Goal: Information Seeking & Learning: Understand process/instructions

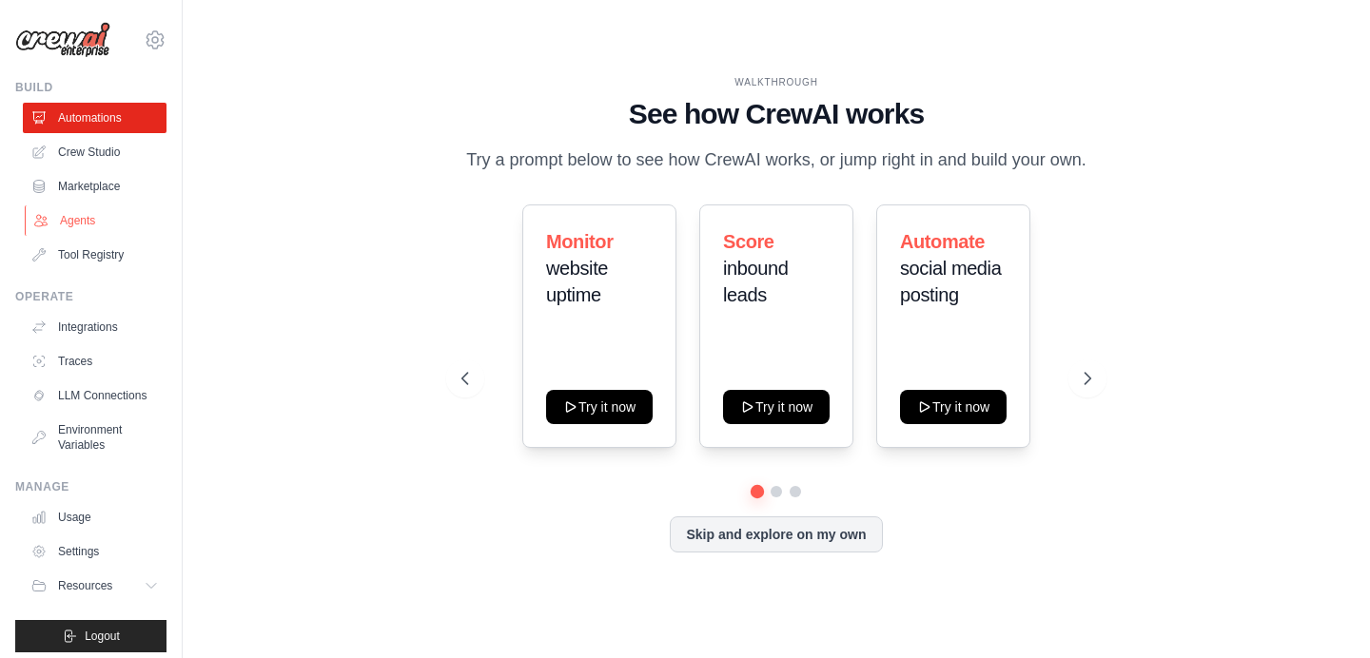
click at [64, 221] on link "Agents" at bounding box center [97, 221] width 144 height 30
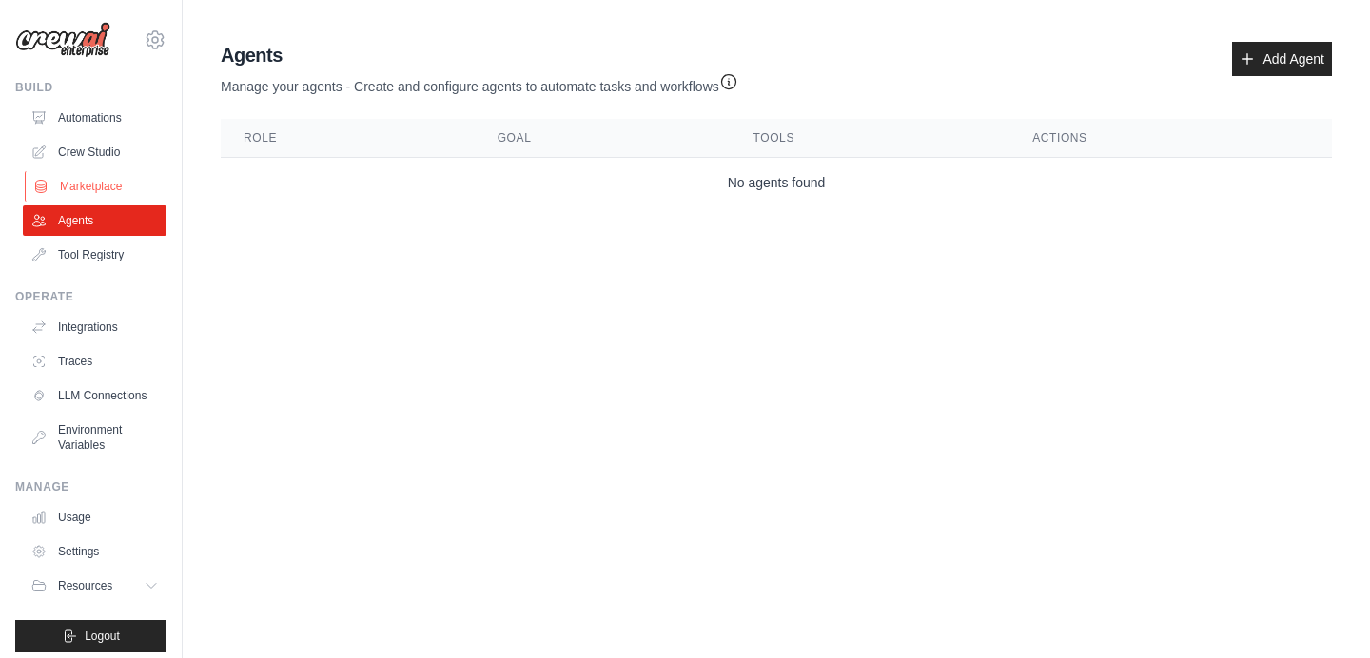
click at [68, 182] on link "Marketplace" at bounding box center [97, 186] width 144 height 30
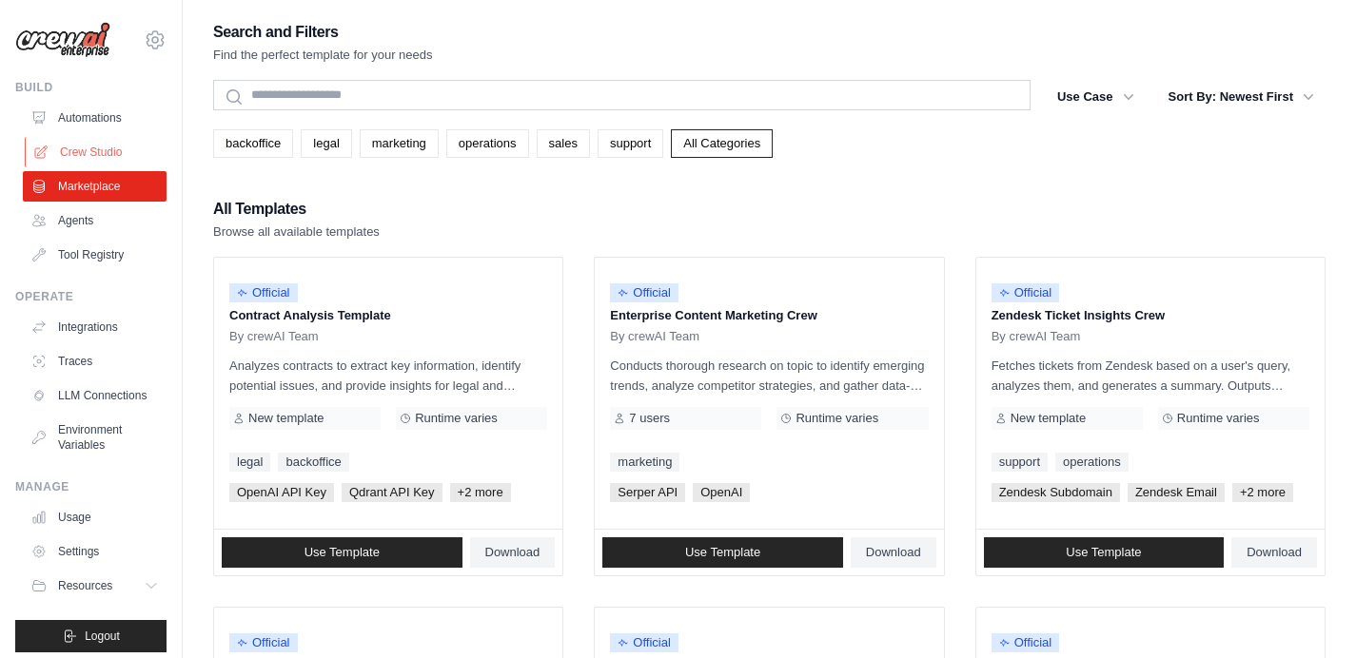
click at [79, 143] on link "Crew Studio" at bounding box center [97, 152] width 144 height 30
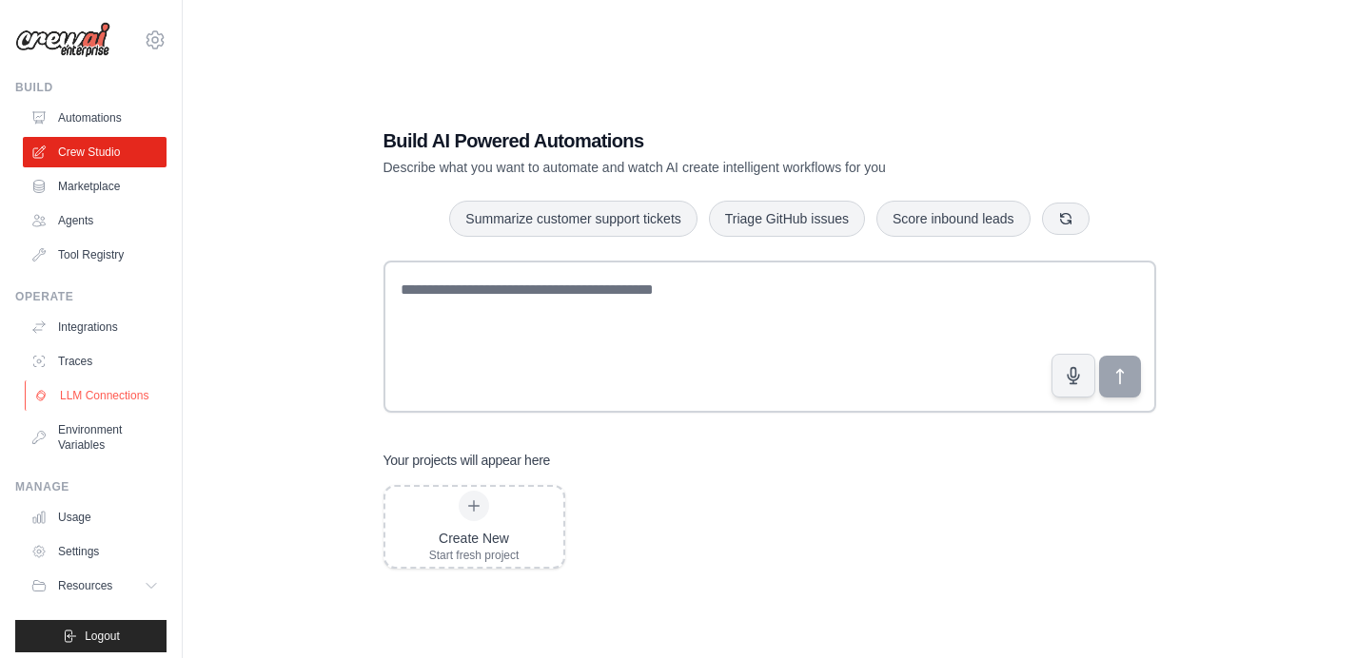
click at [102, 411] on link "LLM Connections" at bounding box center [97, 396] width 144 height 30
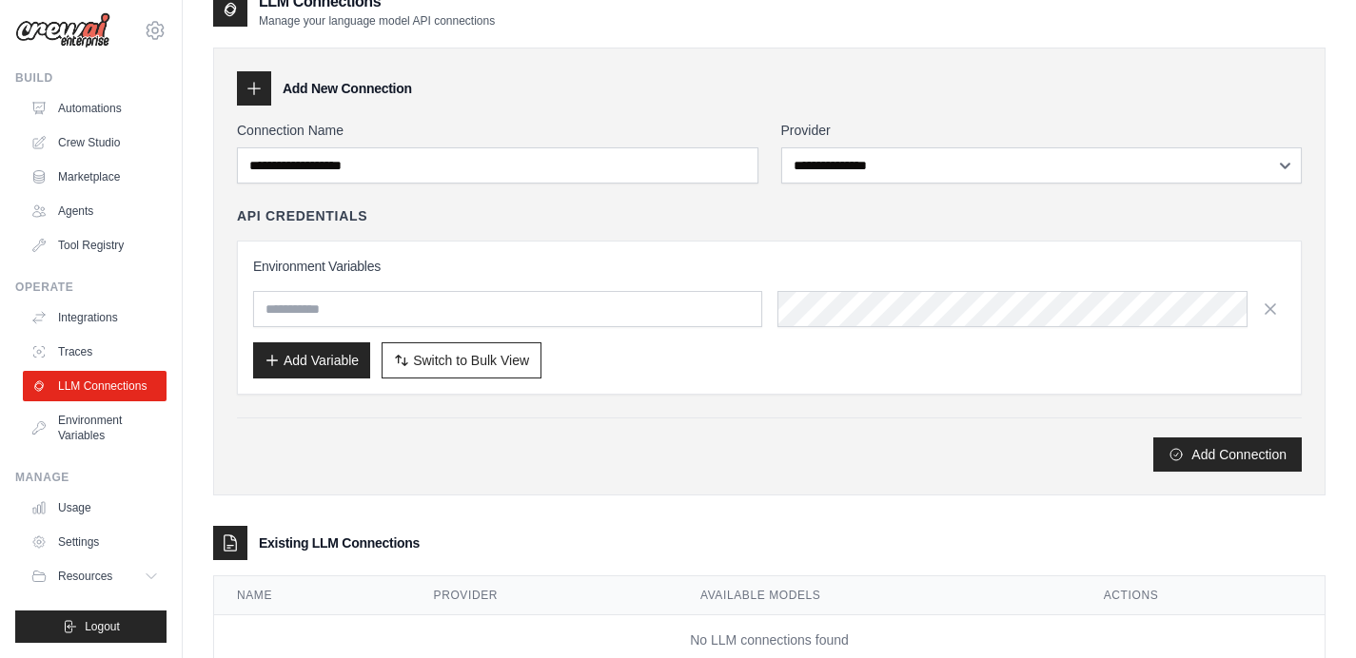
scroll to position [86, 0]
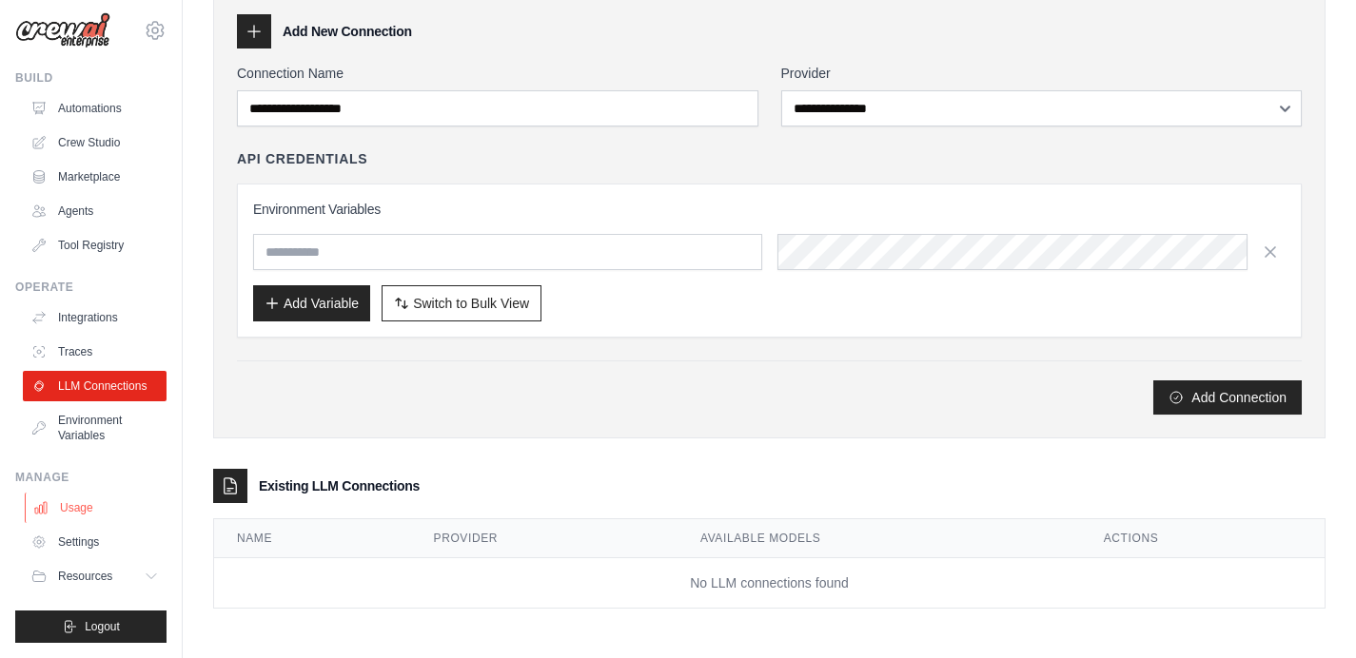
click at [72, 508] on link "Usage" at bounding box center [97, 508] width 144 height 30
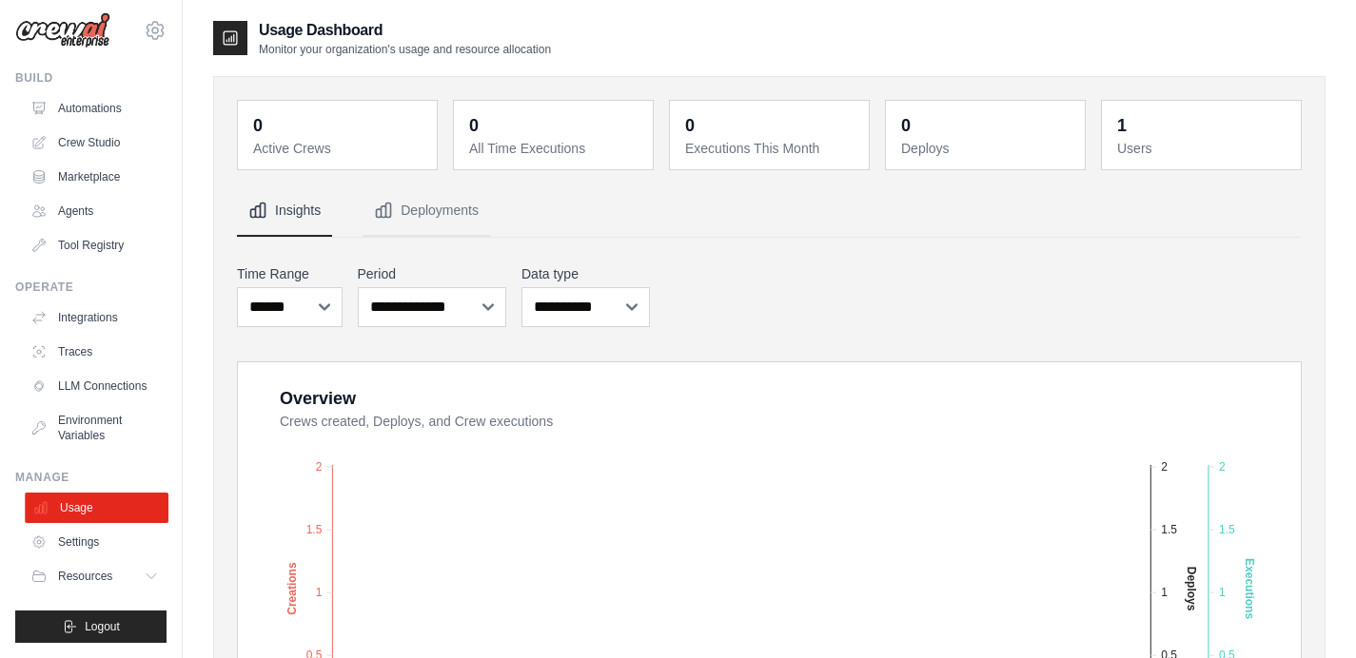
scroll to position [25, 0]
click at [72, 539] on link "Settings" at bounding box center [97, 542] width 144 height 30
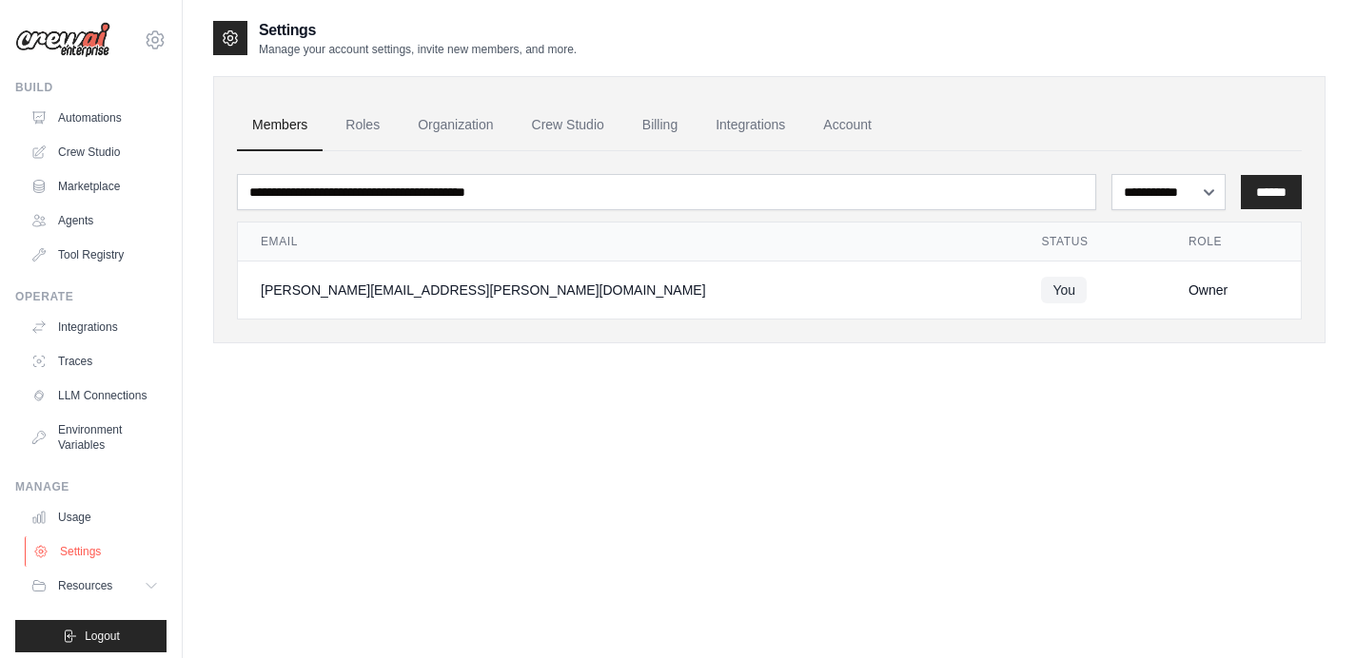
click at [75, 564] on link "Settings" at bounding box center [97, 552] width 144 height 30
click at [358, 123] on link "Roles" at bounding box center [362, 125] width 65 height 51
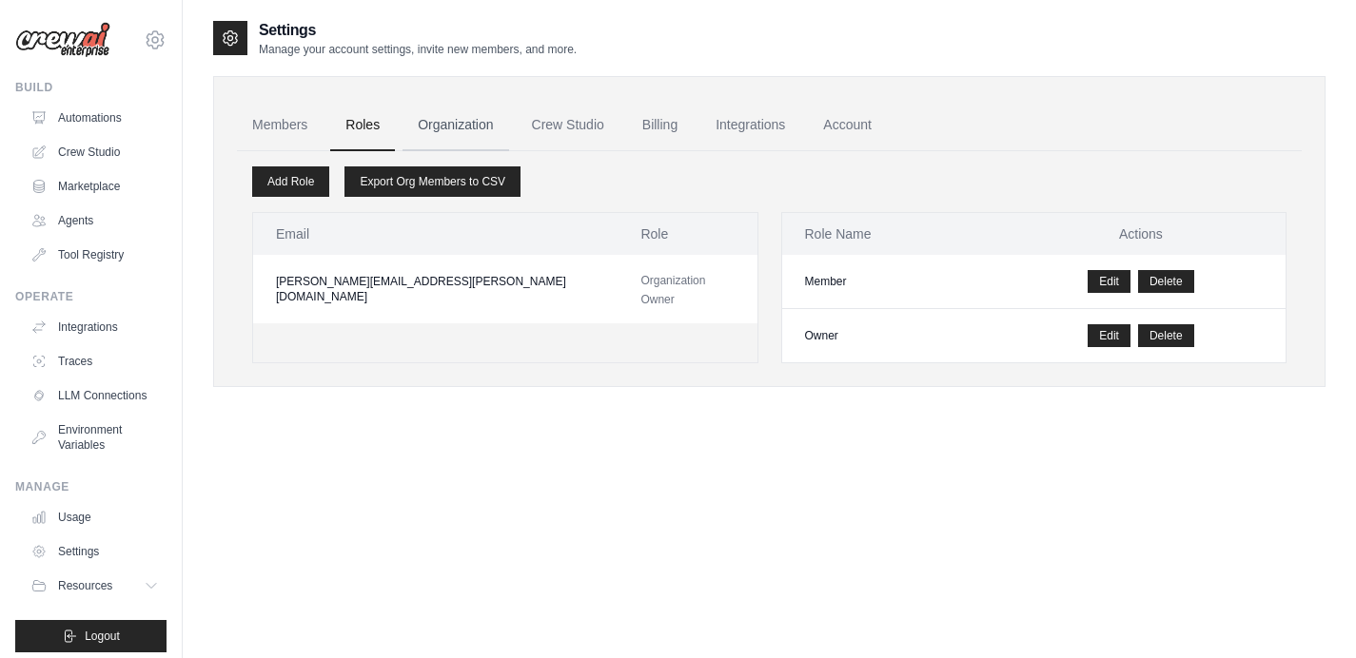
click at [468, 127] on link "Organization" at bounding box center [455, 125] width 106 height 51
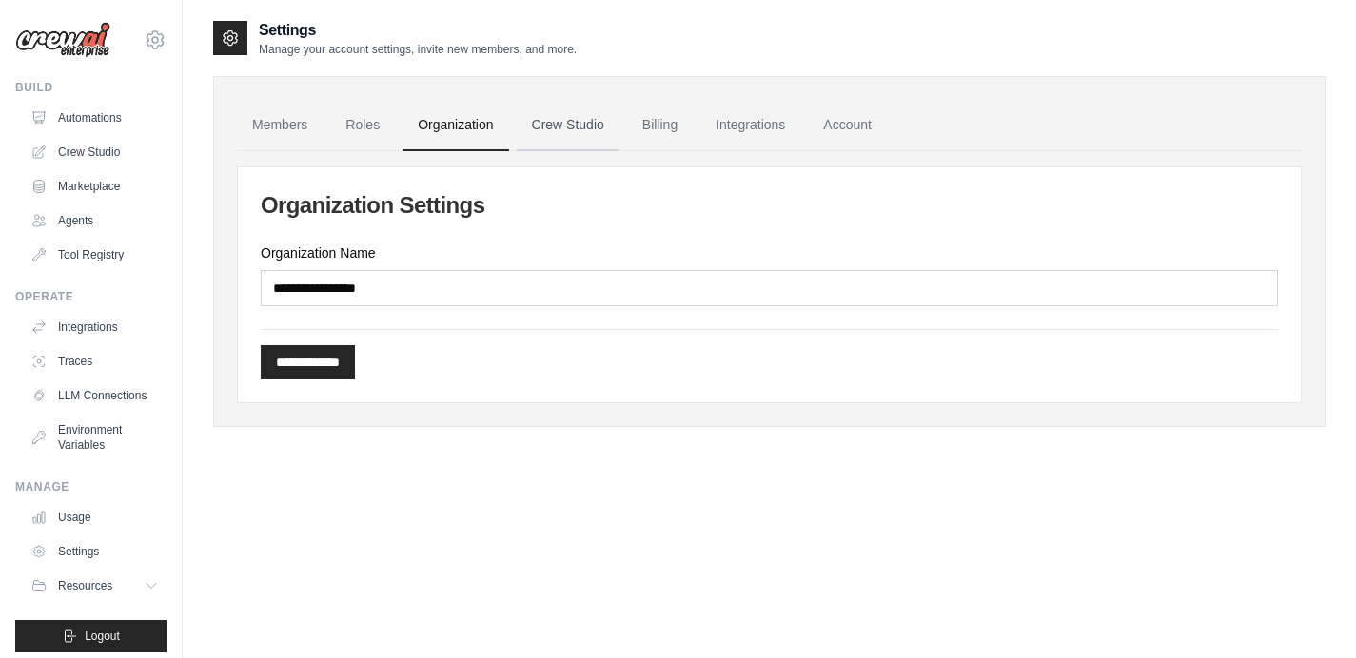
click at [576, 124] on link "Crew Studio" at bounding box center [568, 125] width 103 height 51
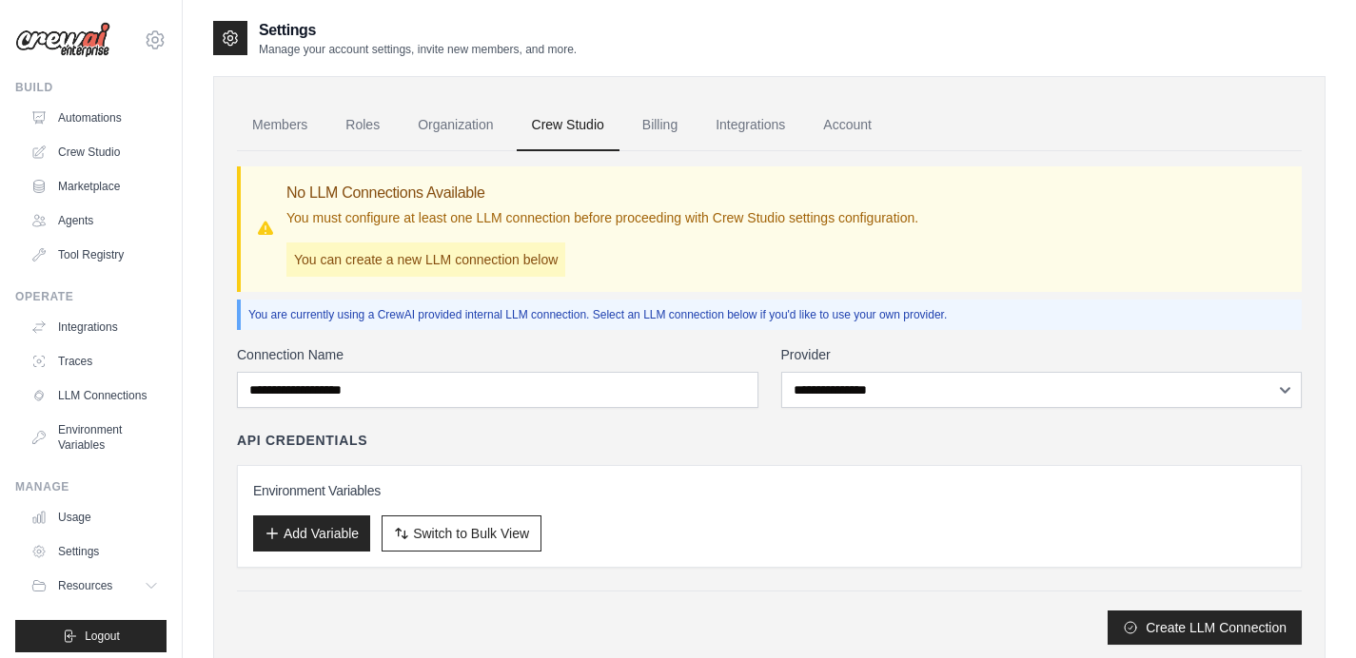
click at [662, 124] on link "Billing" at bounding box center [660, 125] width 66 height 51
click at [753, 123] on link "Integrations" at bounding box center [750, 125] width 100 height 51
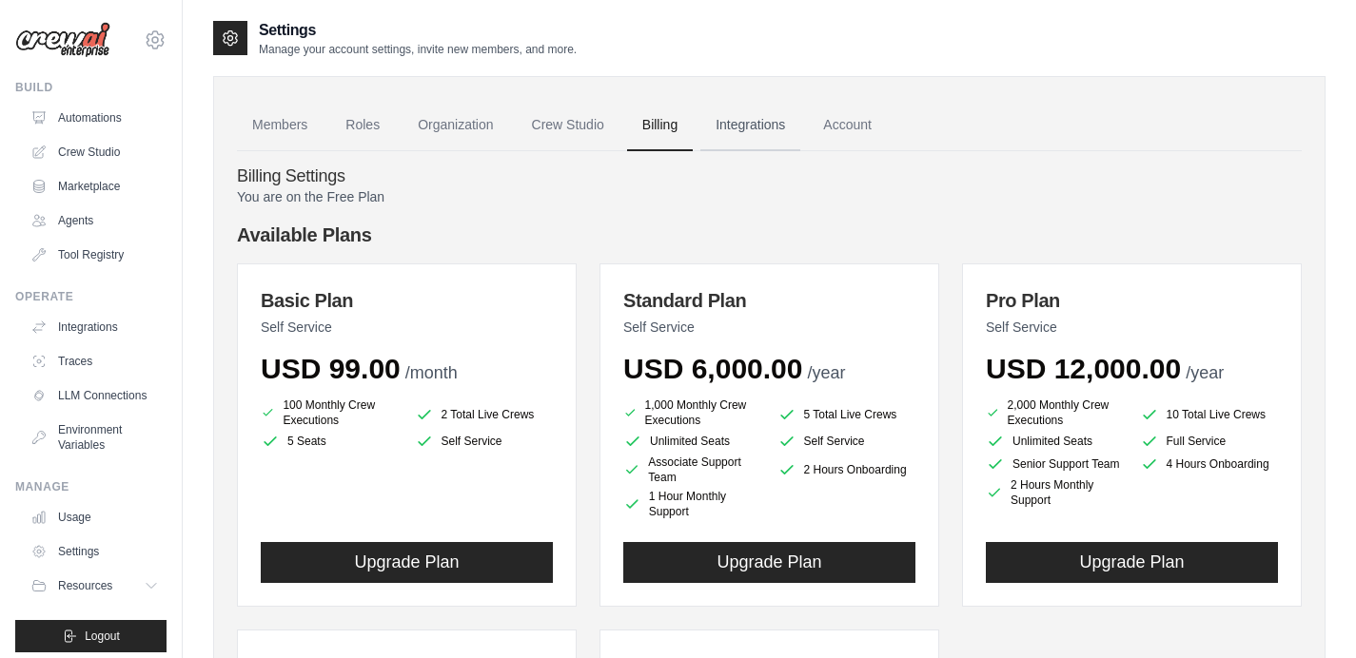
click at [760, 129] on link "Integrations" at bounding box center [750, 125] width 100 height 51
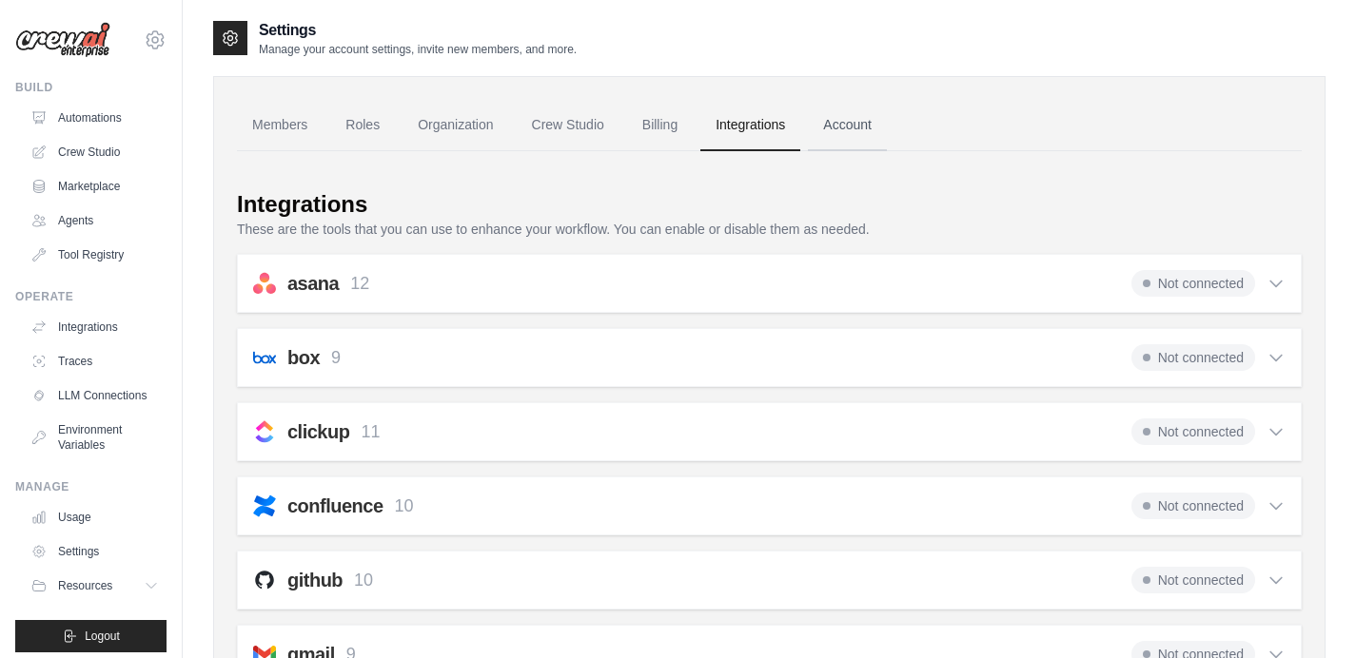
click at [860, 123] on link "Account" at bounding box center [847, 125] width 79 height 51
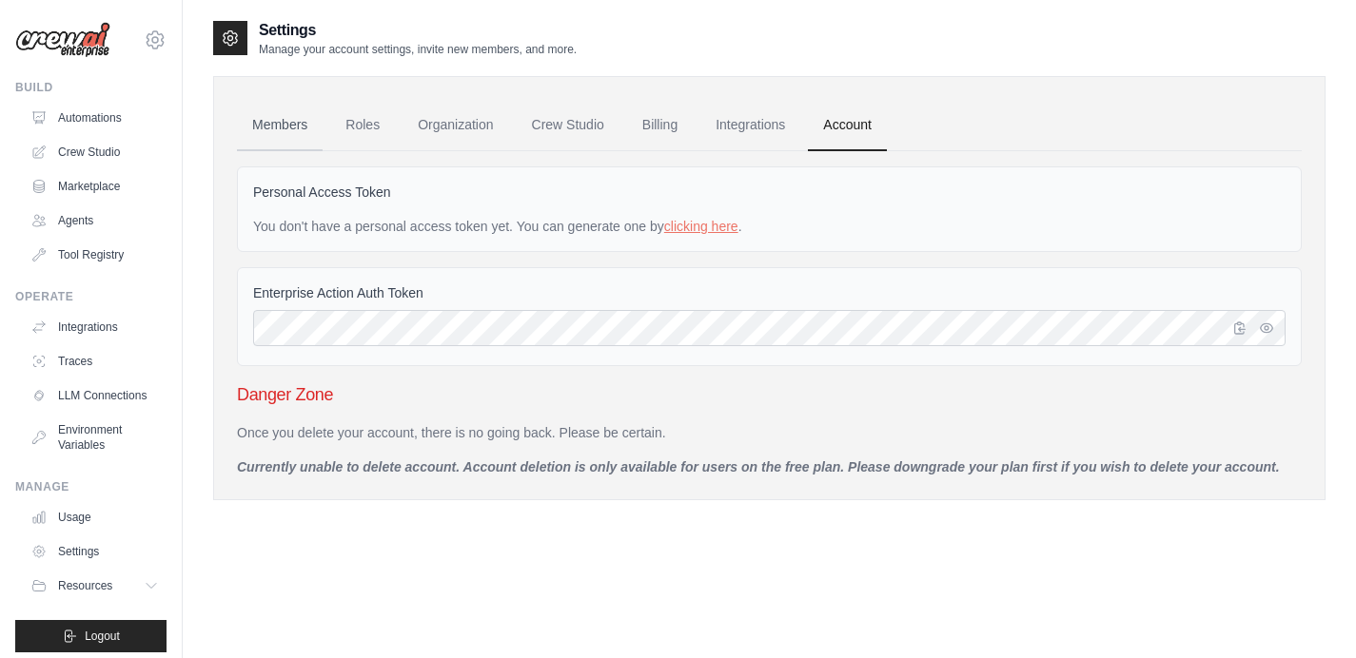
click at [289, 127] on link "Members" at bounding box center [280, 125] width 86 height 51
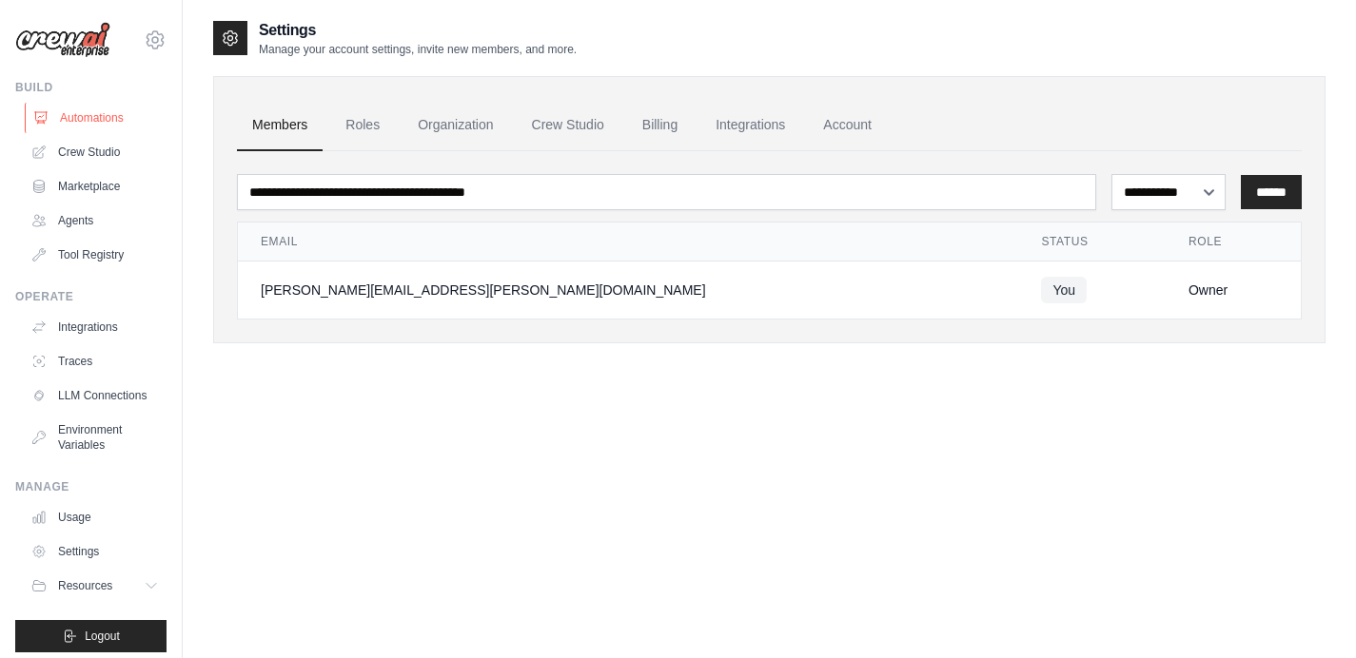
click at [80, 112] on link "Automations" at bounding box center [97, 118] width 144 height 30
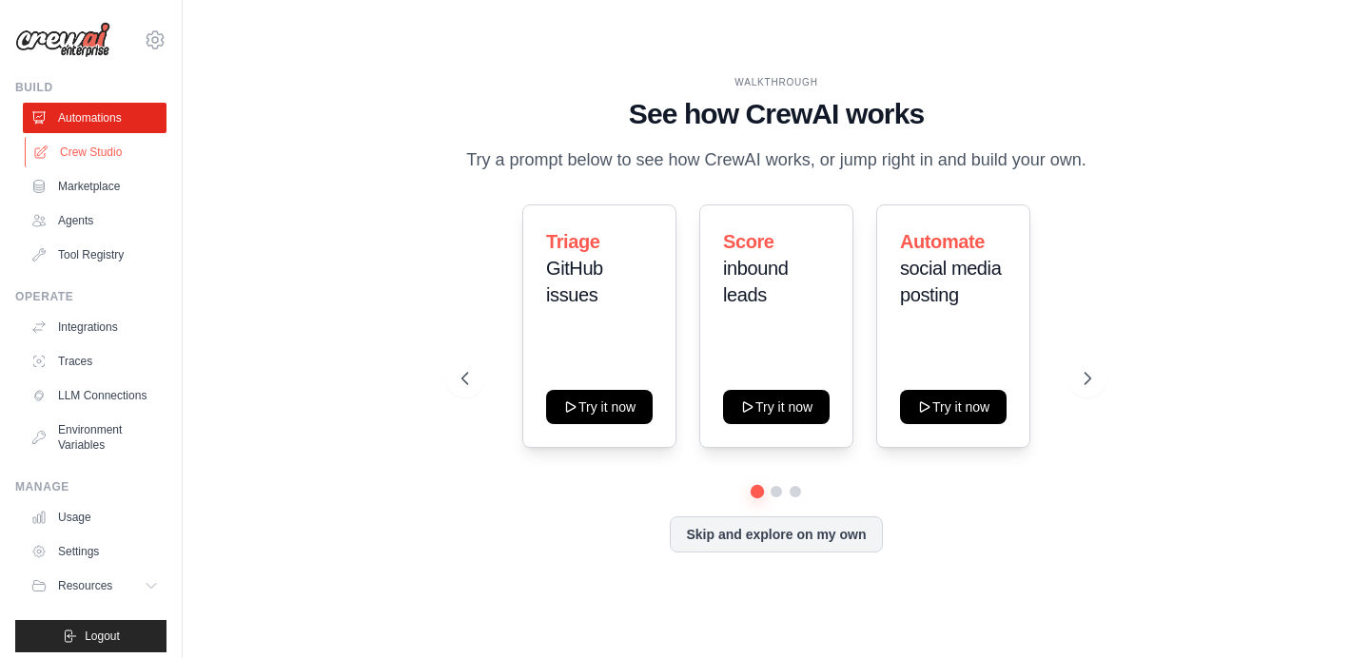
click at [80, 151] on link "Crew Studio" at bounding box center [97, 152] width 144 height 30
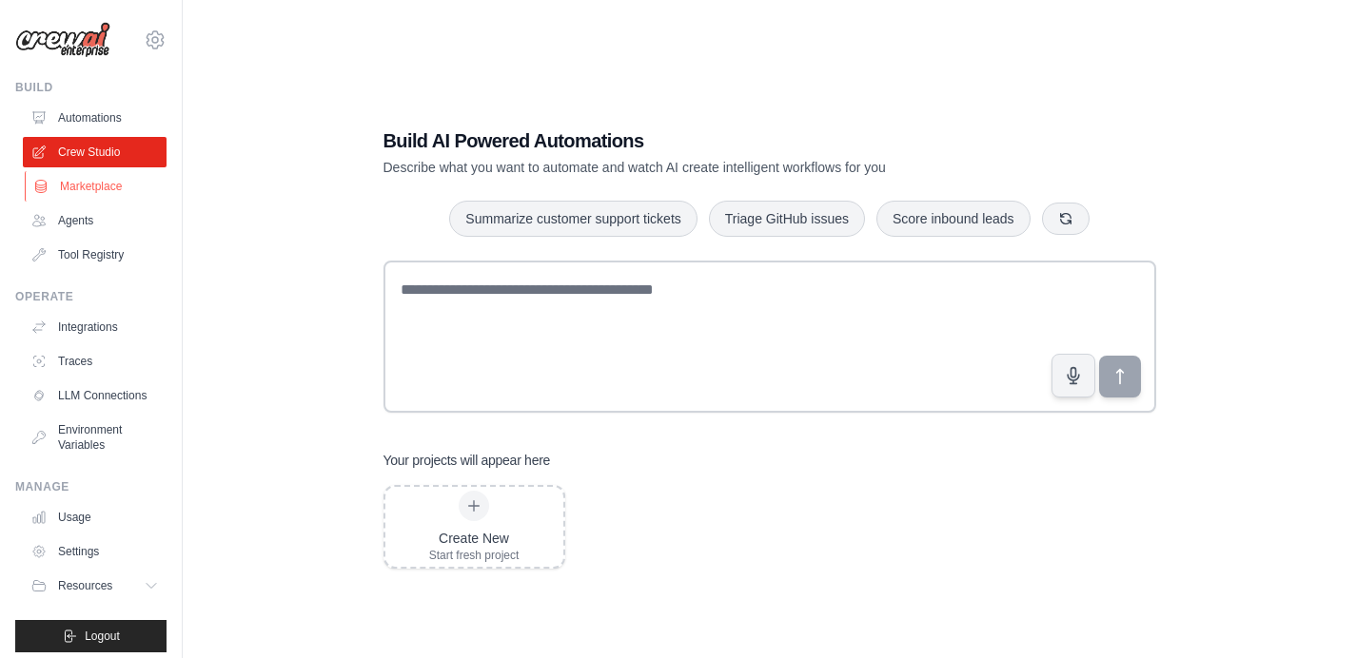
click at [65, 185] on link "Marketplace" at bounding box center [97, 186] width 144 height 30
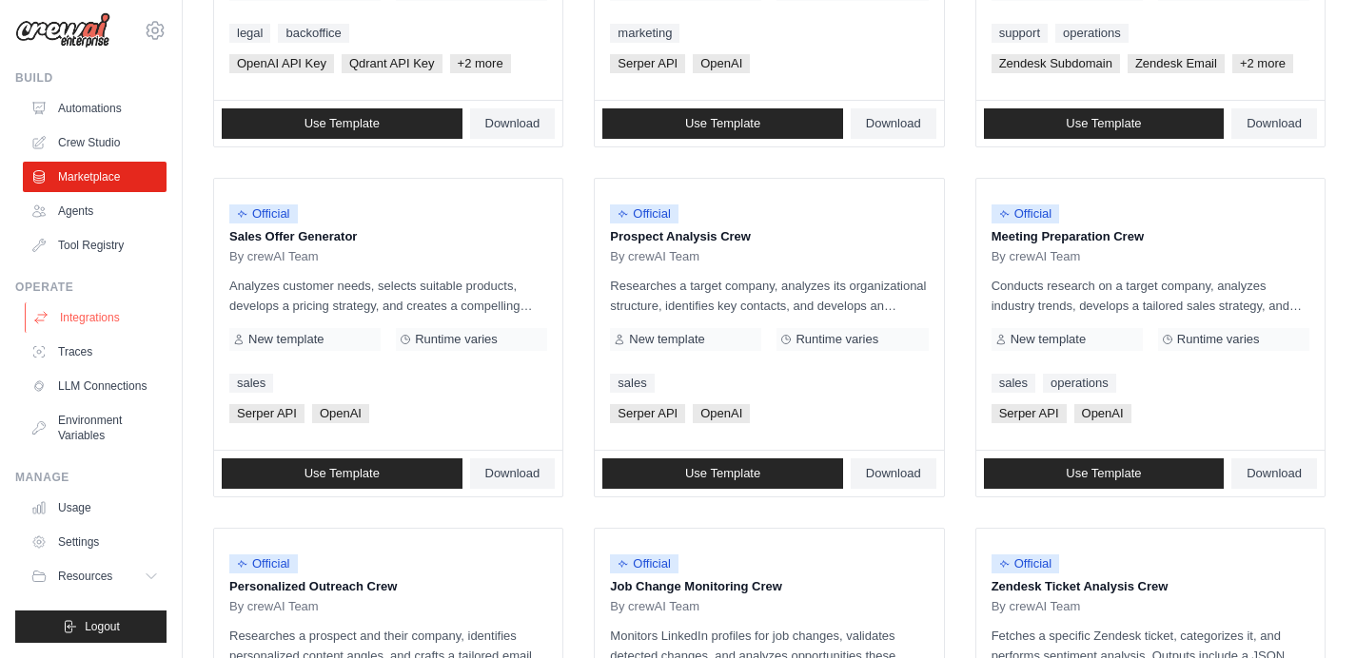
scroll to position [713, 0]
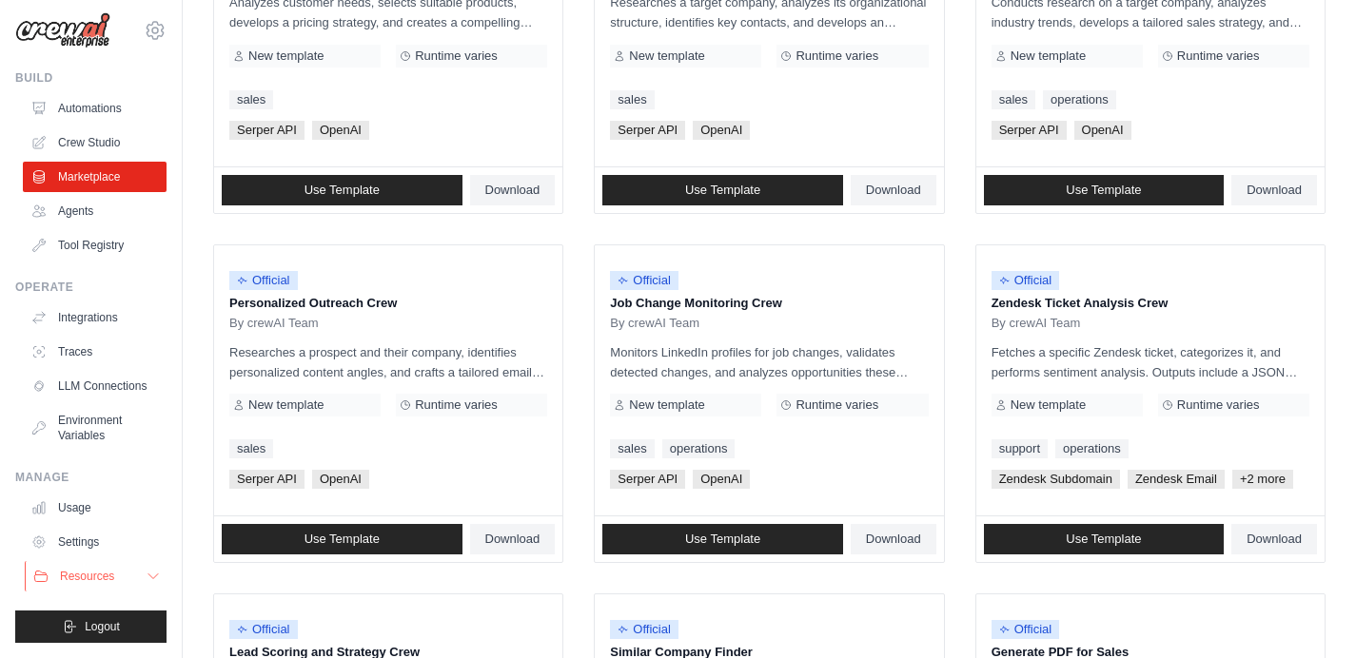
click at [84, 571] on span "Resources" at bounding box center [87, 576] width 54 height 15
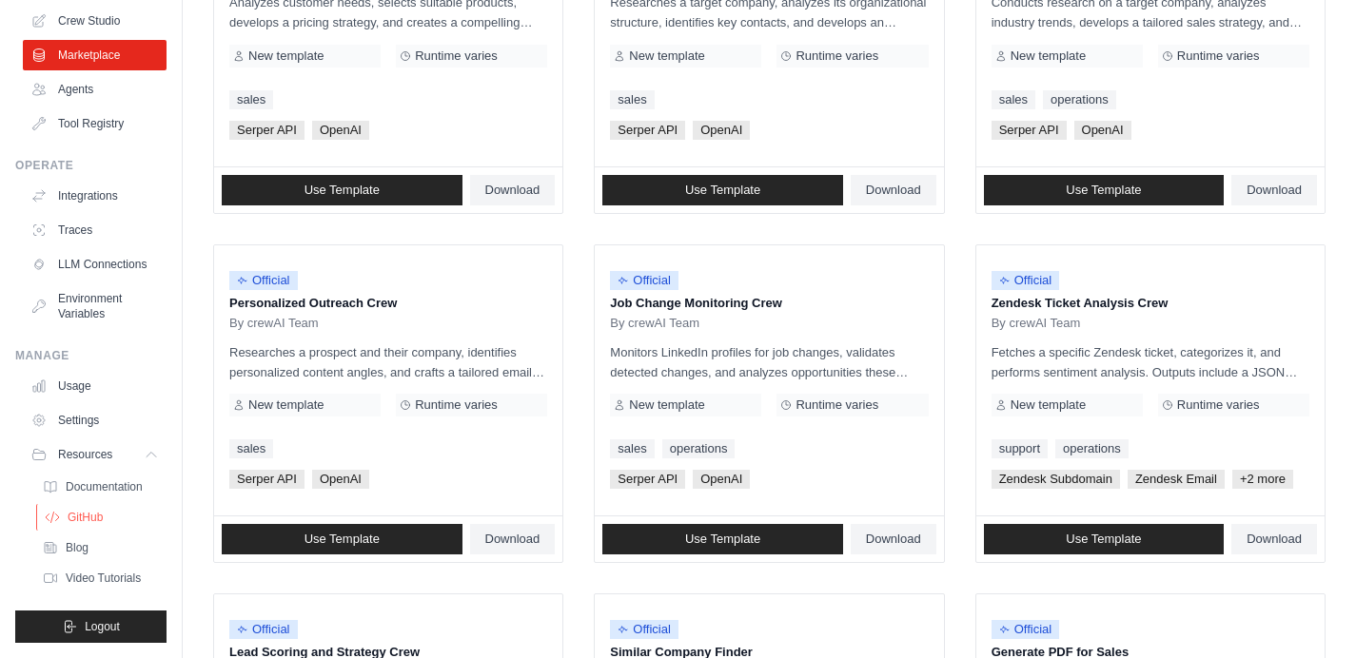
scroll to position [147, 0]
click at [80, 518] on span "GitHub" at bounding box center [85, 517] width 35 height 15
click at [95, 485] on span "Documentation" at bounding box center [106, 487] width 77 height 15
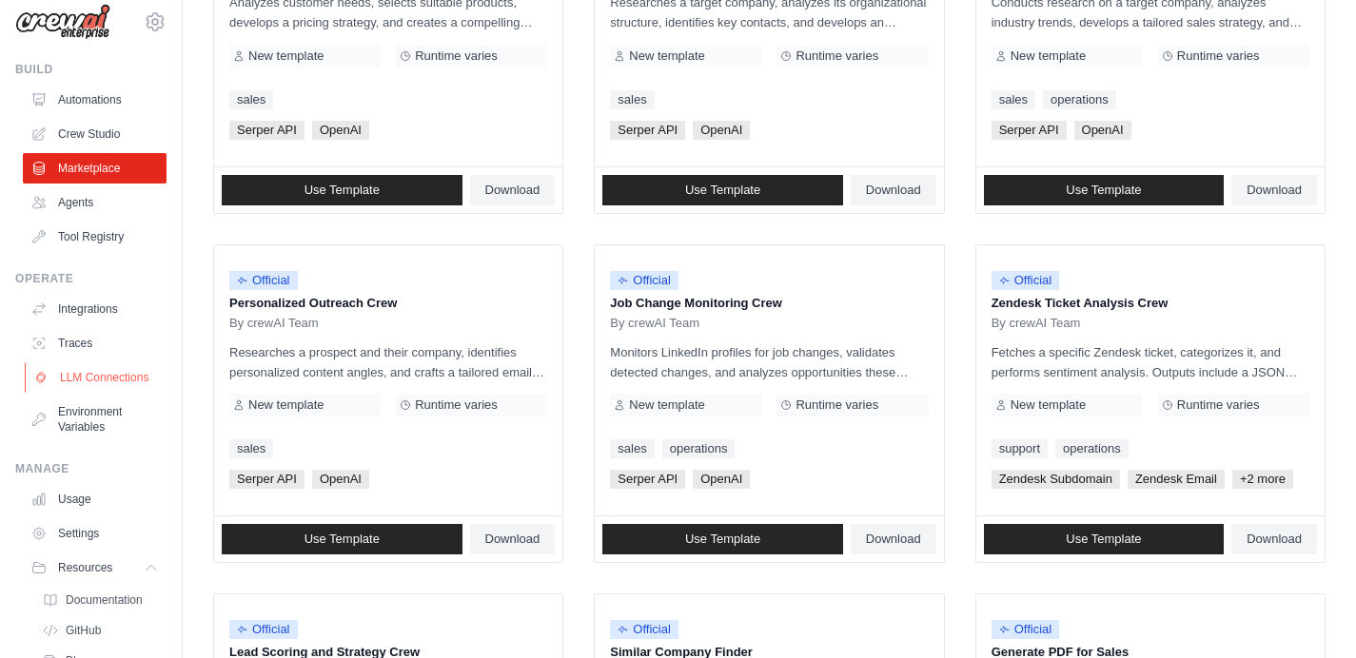
scroll to position [12, 0]
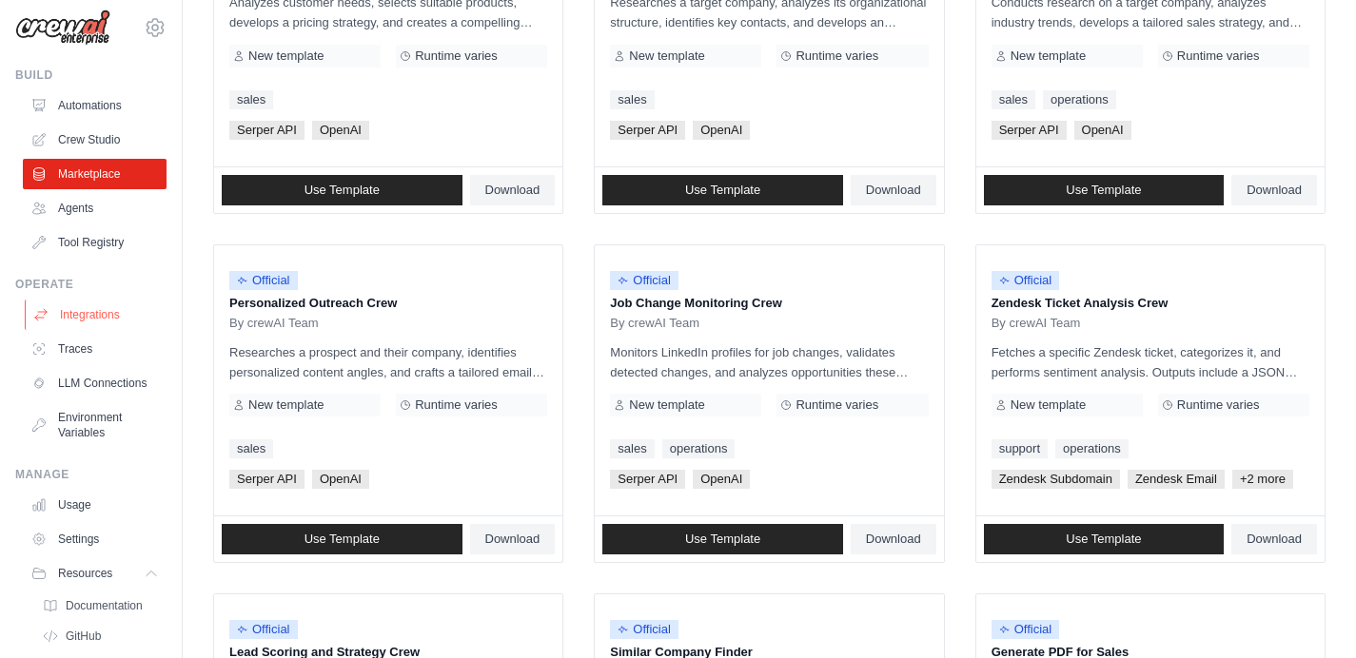
click at [80, 312] on link "Integrations" at bounding box center [97, 315] width 144 height 30
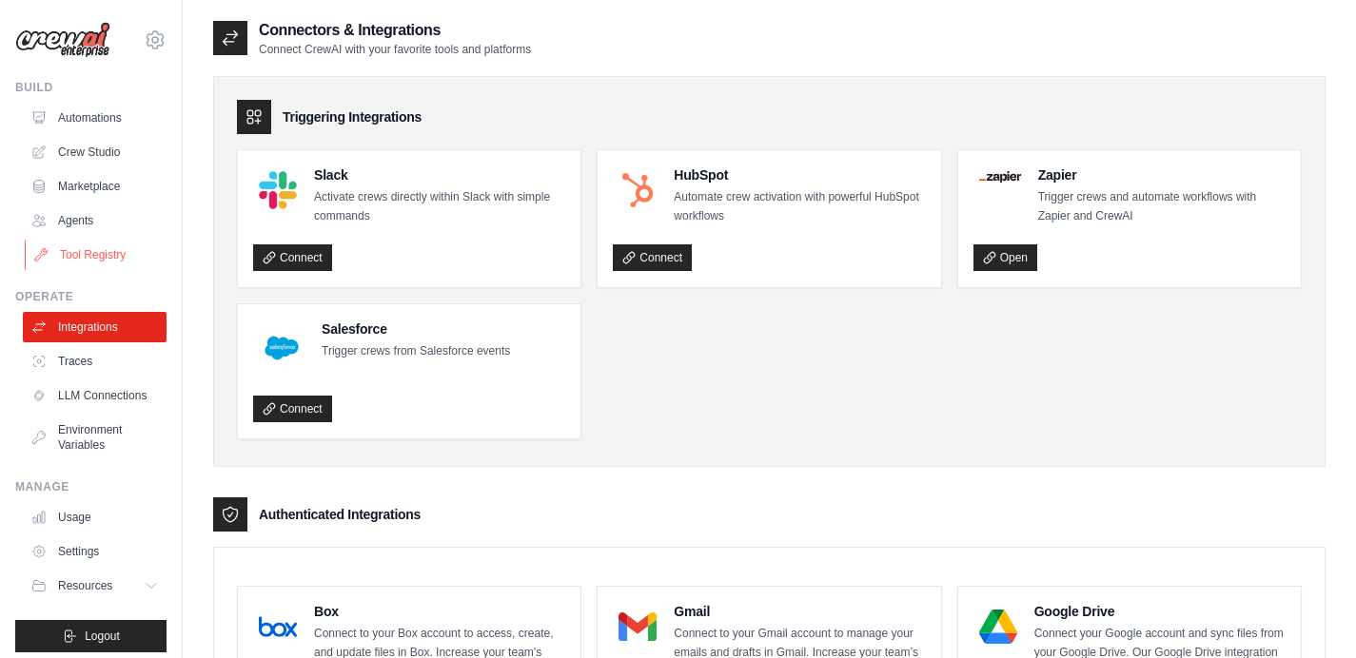
click at [83, 261] on link "Tool Registry" at bounding box center [97, 255] width 144 height 30
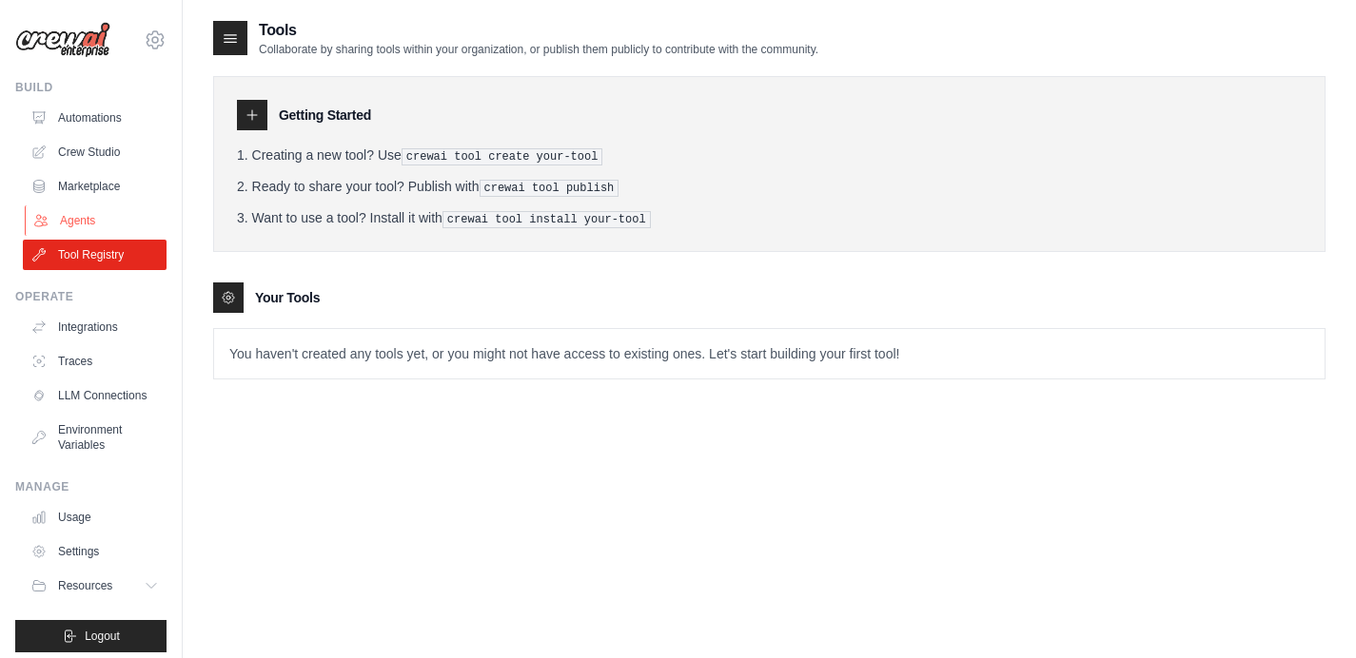
click at [80, 229] on link "Agents" at bounding box center [97, 221] width 144 height 30
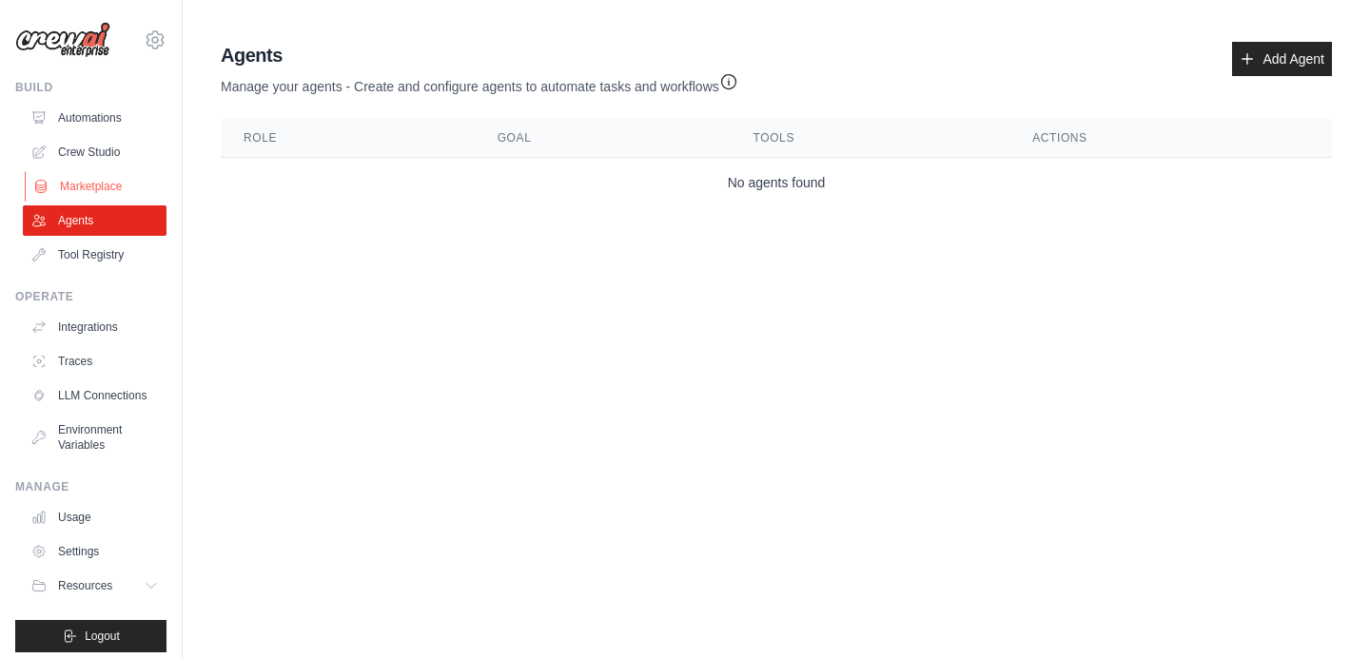
click at [86, 192] on link "Marketplace" at bounding box center [97, 186] width 144 height 30
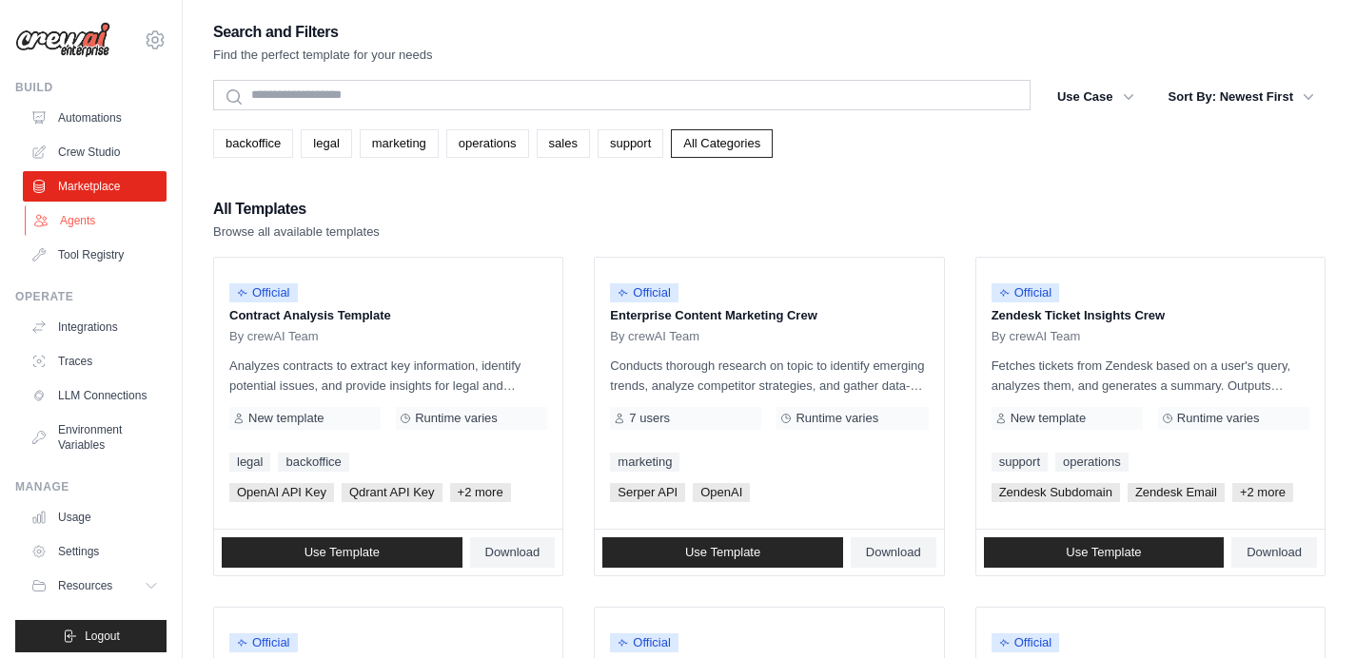
click at [90, 216] on link "Agents" at bounding box center [97, 221] width 144 height 30
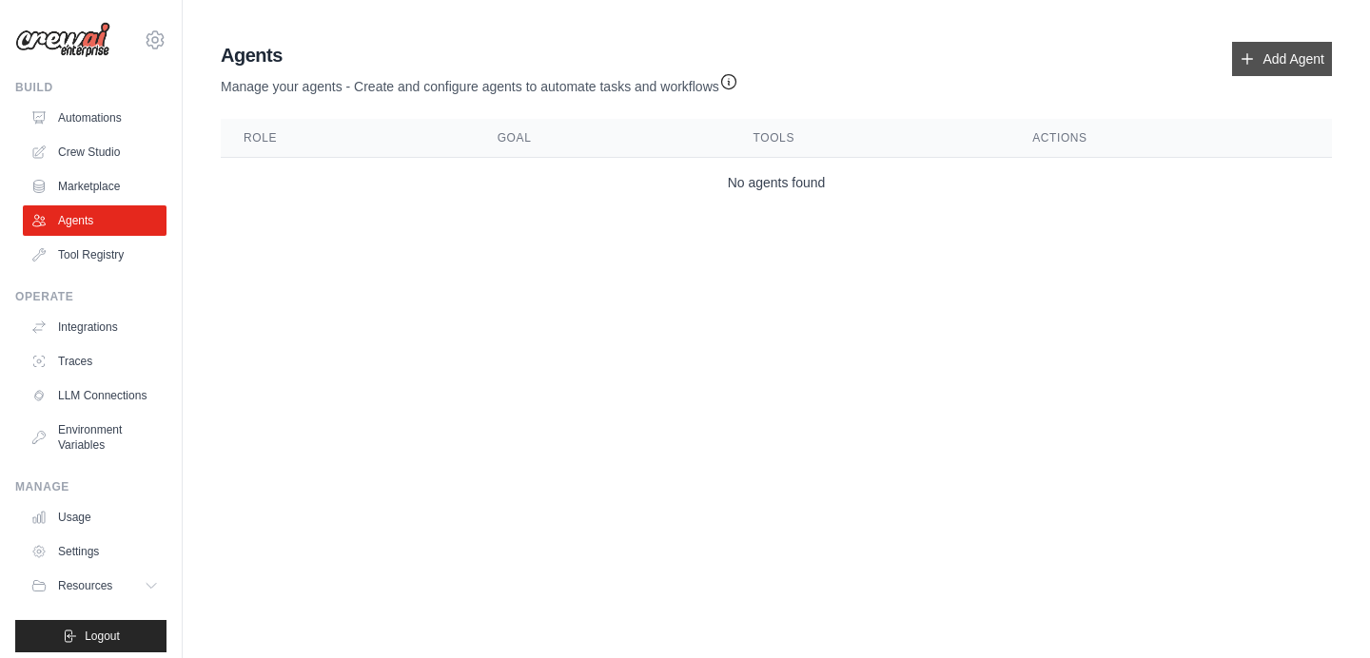
click at [1292, 63] on link "Add Agent" at bounding box center [1282, 59] width 100 height 34
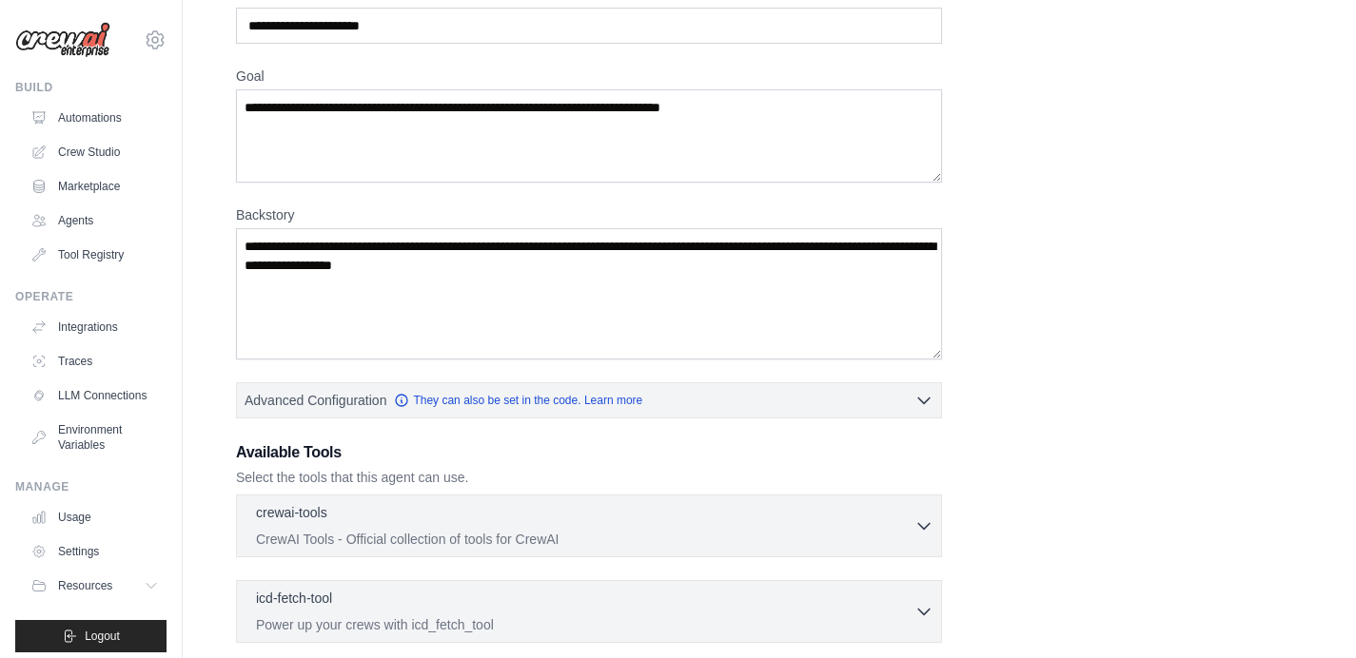
scroll to position [363, 0]
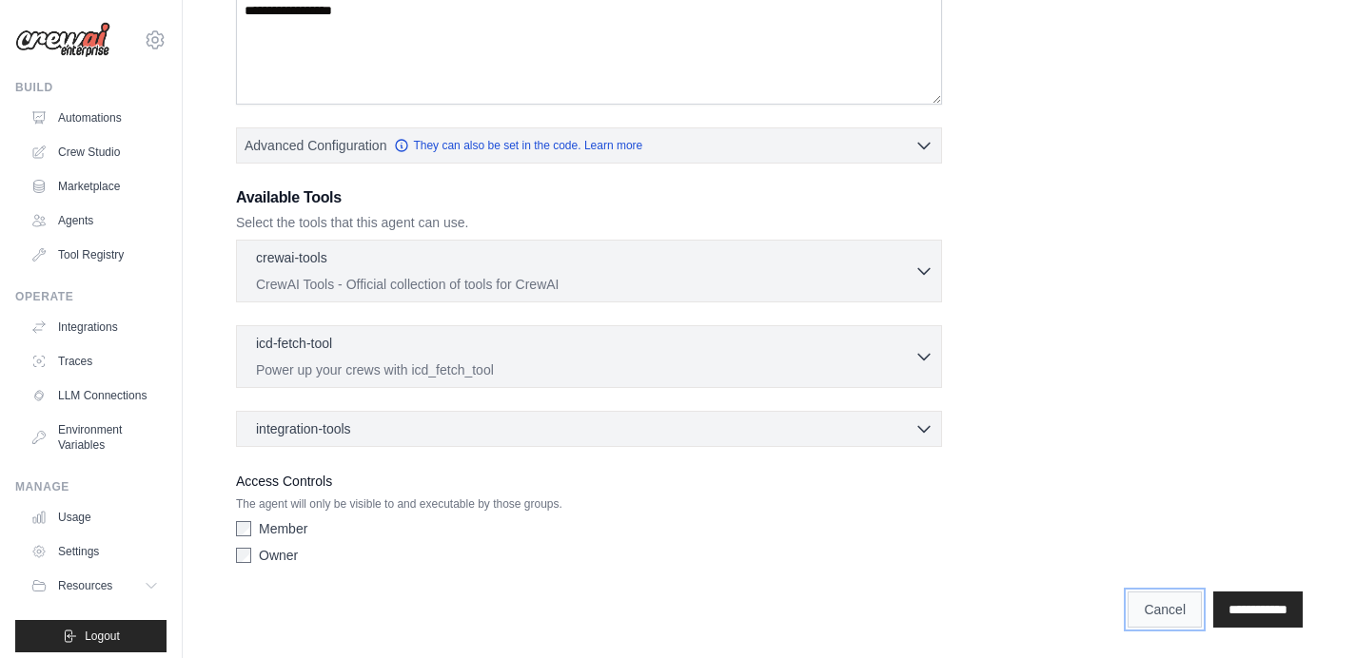
click at [1163, 611] on link "Cancel" at bounding box center [1164, 610] width 74 height 36
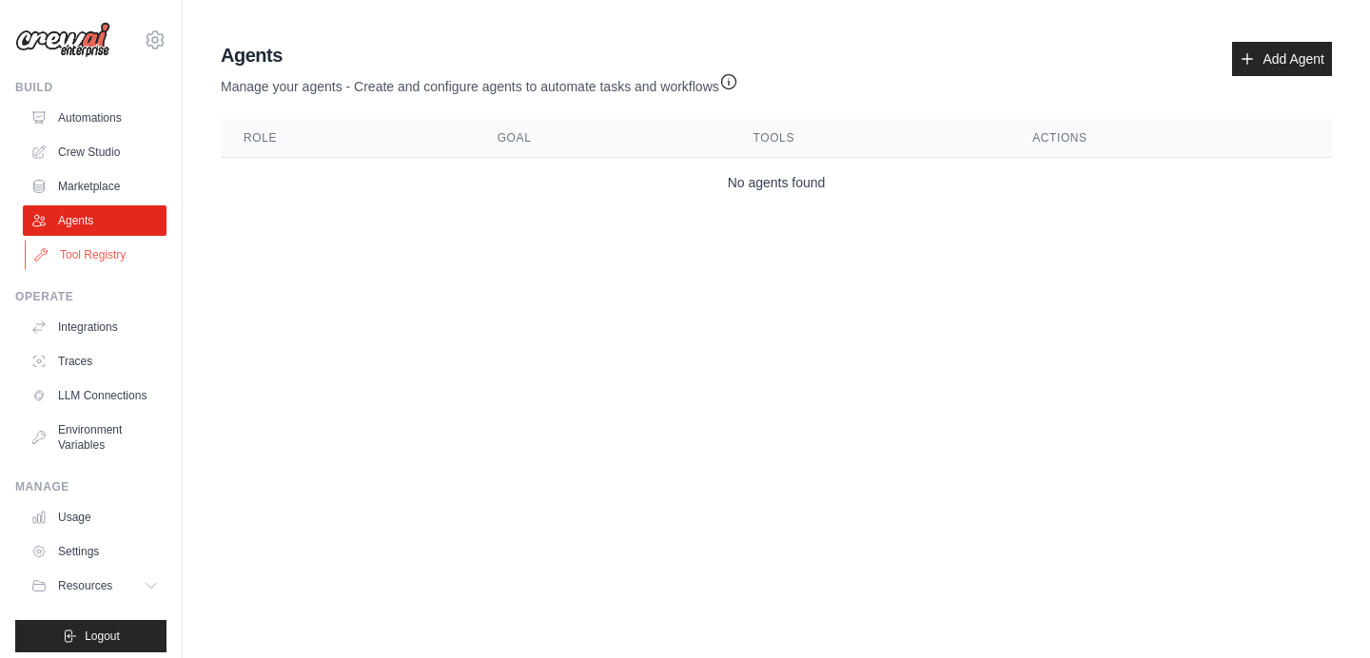
click at [77, 251] on link "Tool Registry" at bounding box center [97, 255] width 144 height 30
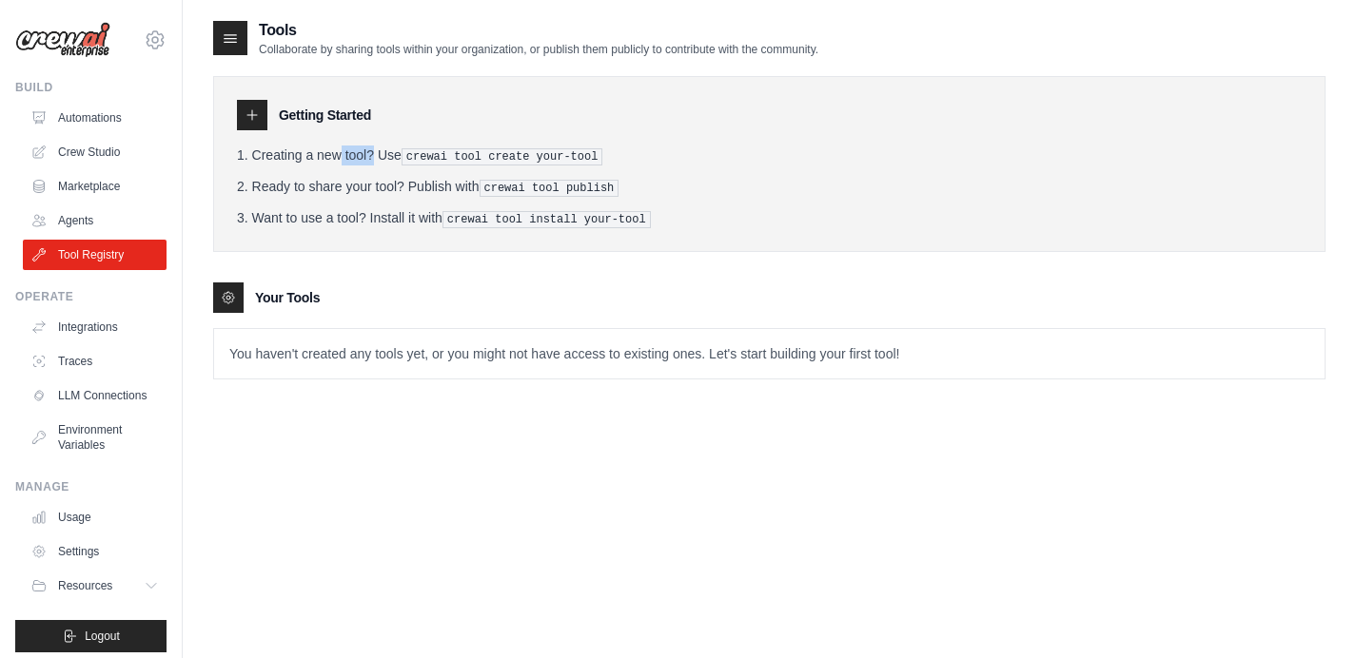
drag, startPoint x: 283, startPoint y: 155, endPoint x: 321, endPoint y: 148, distance: 38.6
click at [320, 148] on li "Creating a new tool? Use crewai tool create your-tool" at bounding box center [769, 156] width 1065 height 20
drag, startPoint x: 491, startPoint y: 160, endPoint x: 534, endPoint y: 158, distance: 42.9
click at [533, 158] on pre "crewai tool create your-tool" at bounding box center [503, 156] width 202 height 17
drag, startPoint x: 559, startPoint y: 156, endPoint x: 572, endPoint y: 155, distance: 13.4
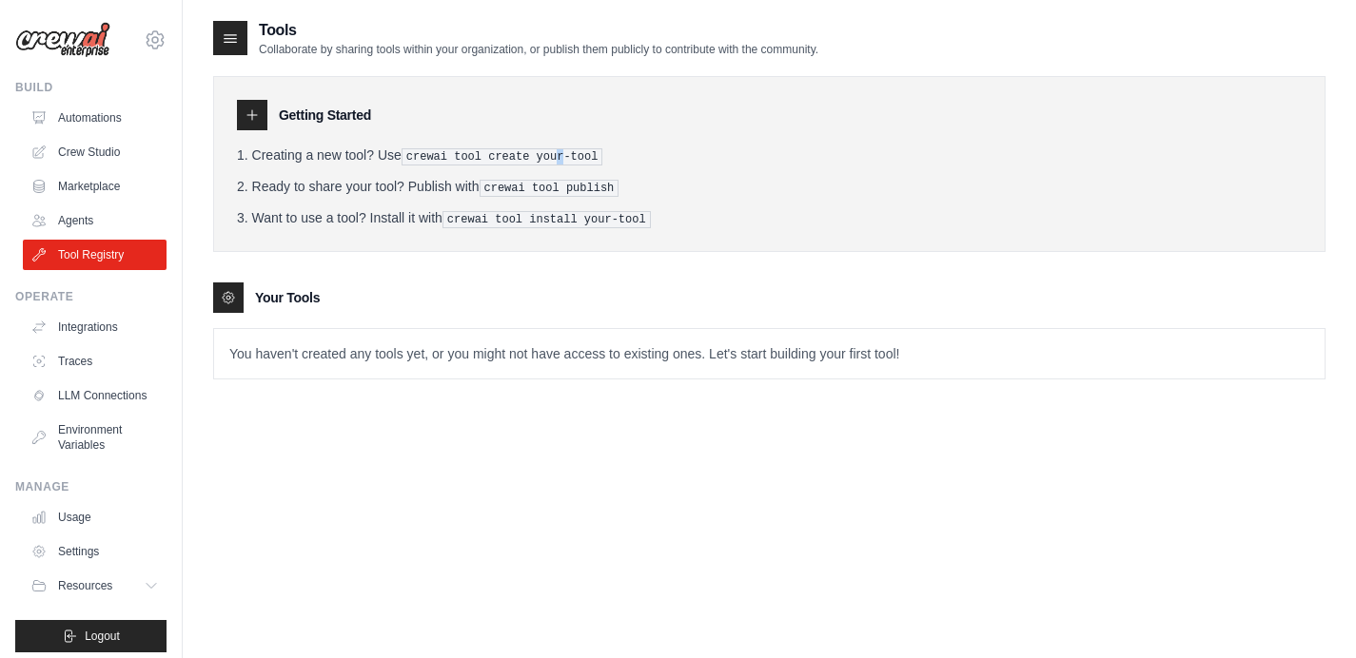
click at [572, 155] on pre "crewai tool create your-tool" at bounding box center [503, 156] width 202 height 17
click at [547, 483] on div "Tools Collaborate by sharing tools within your organization, or publish them pu…" at bounding box center [769, 348] width 1112 height 658
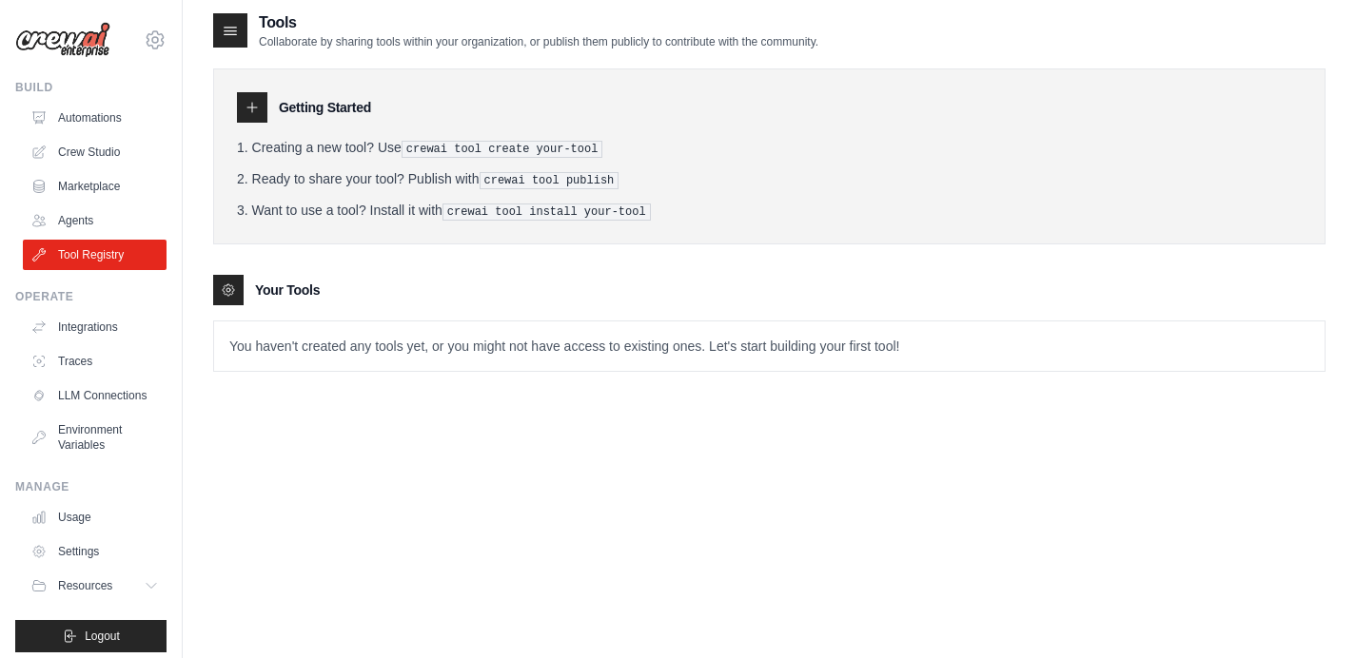
scroll to position [26, 0]
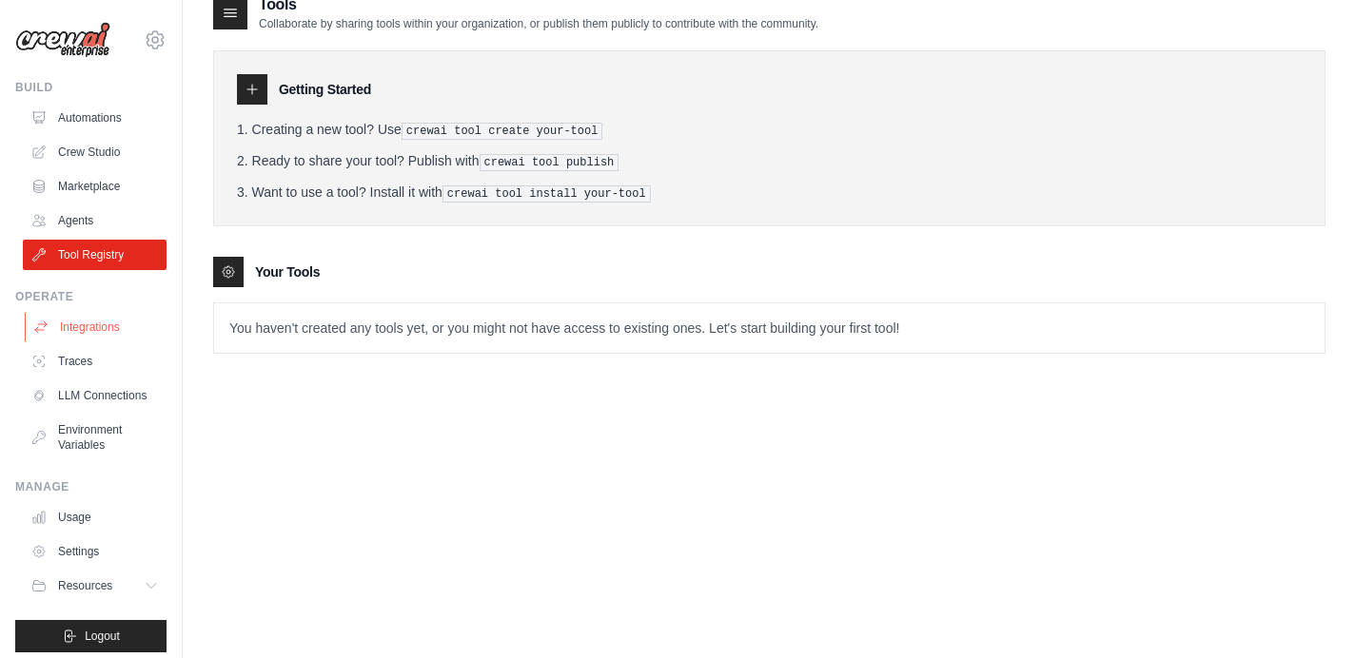
click at [99, 323] on link "Integrations" at bounding box center [97, 327] width 144 height 30
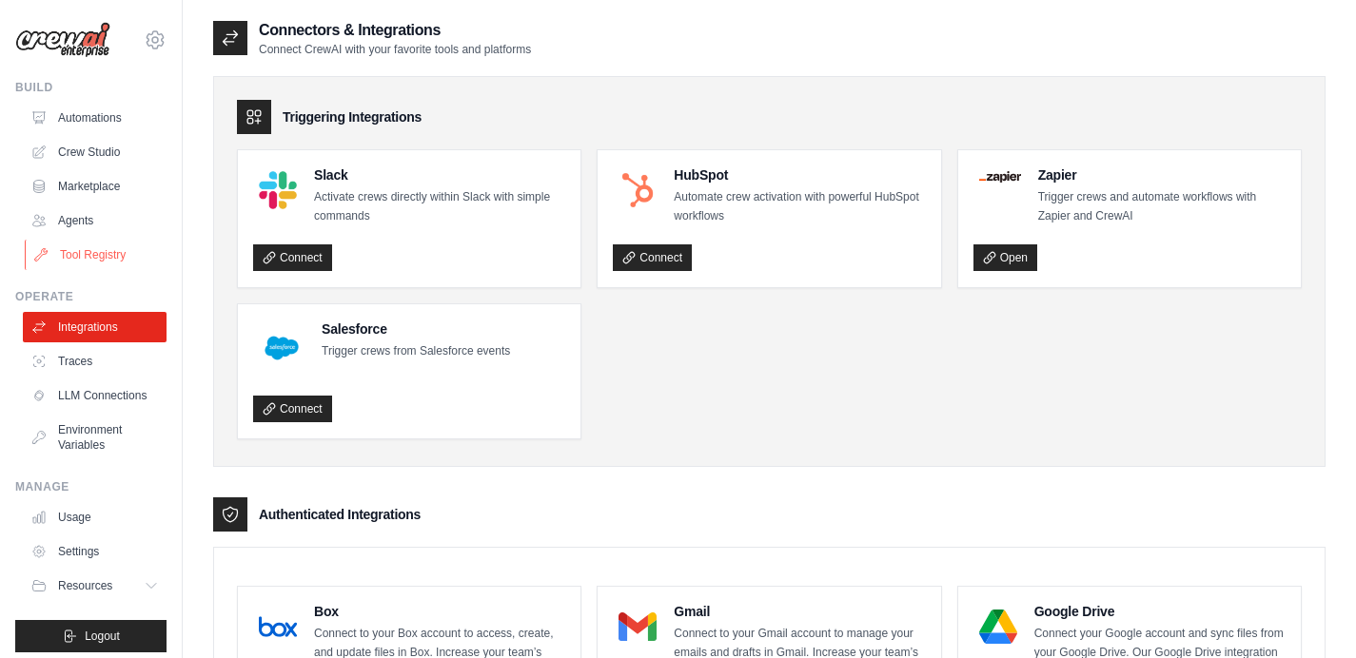
click at [105, 257] on link "Tool Registry" at bounding box center [97, 255] width 144 height 30
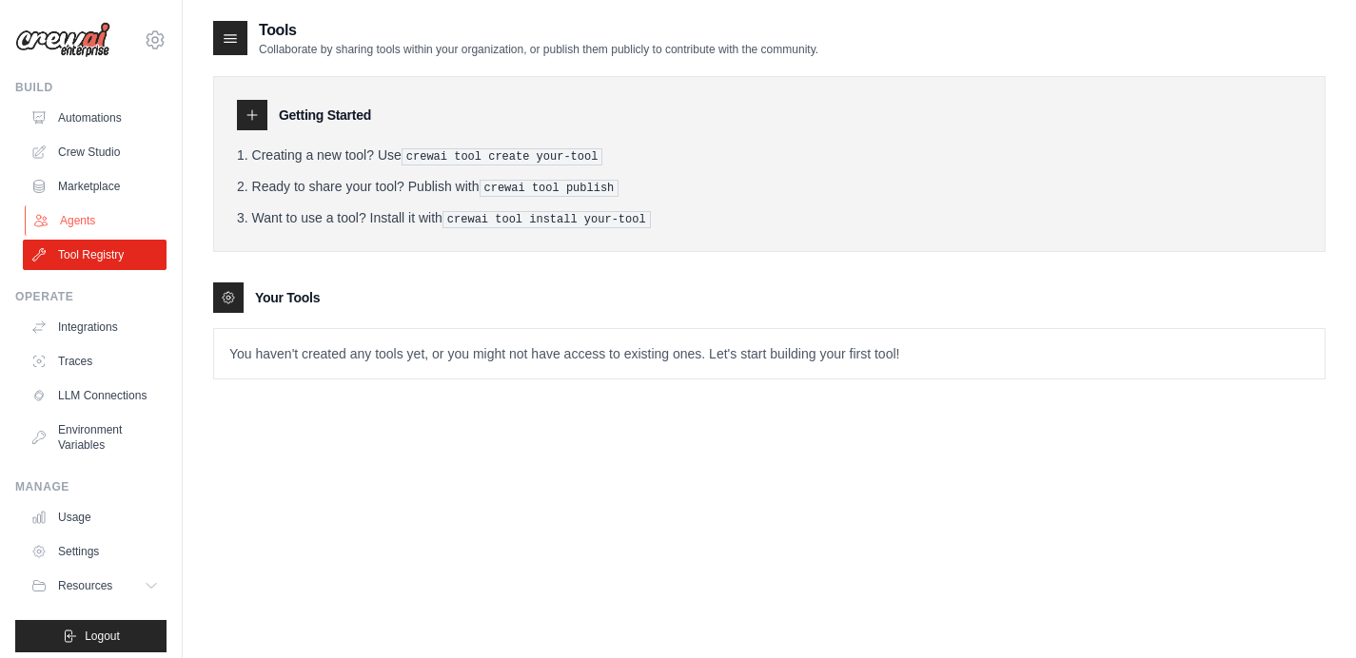
click at [88, 225] on link "Agents" at bounding box center [97, 221] width 144 height 30
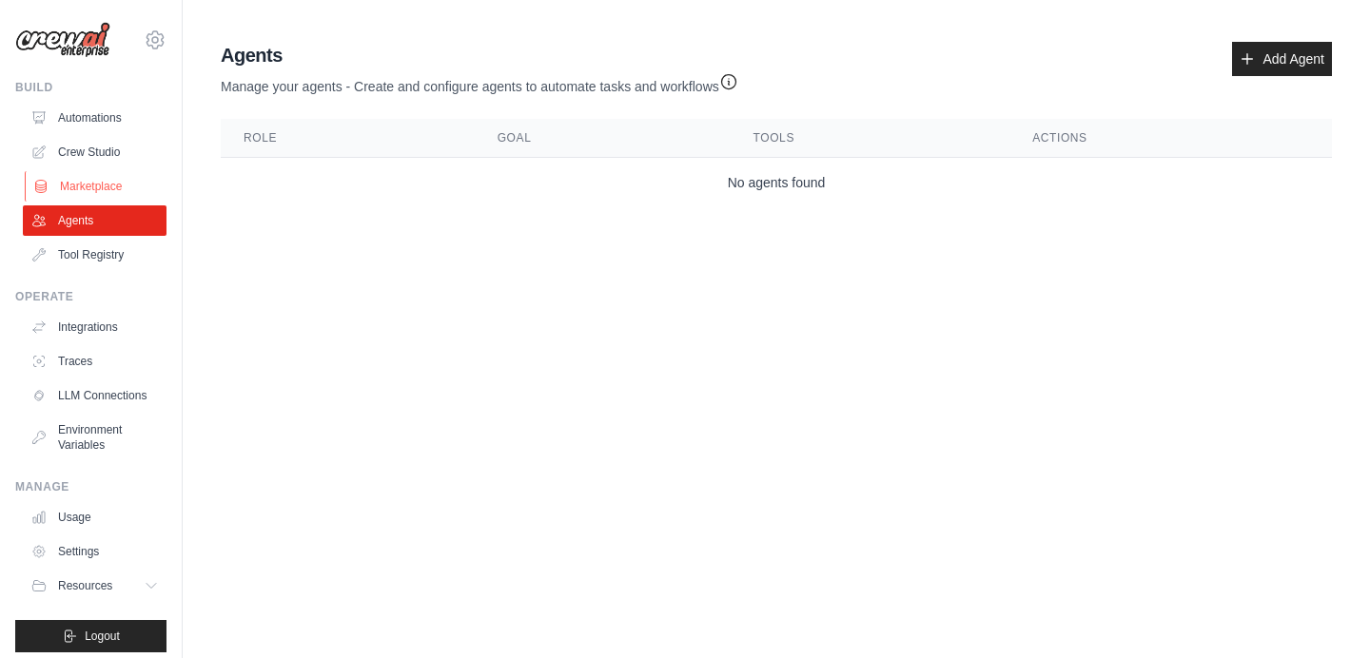
click at [88, 181] on link "Marketplace" at bounding box center [97, 186] width 144 height 30
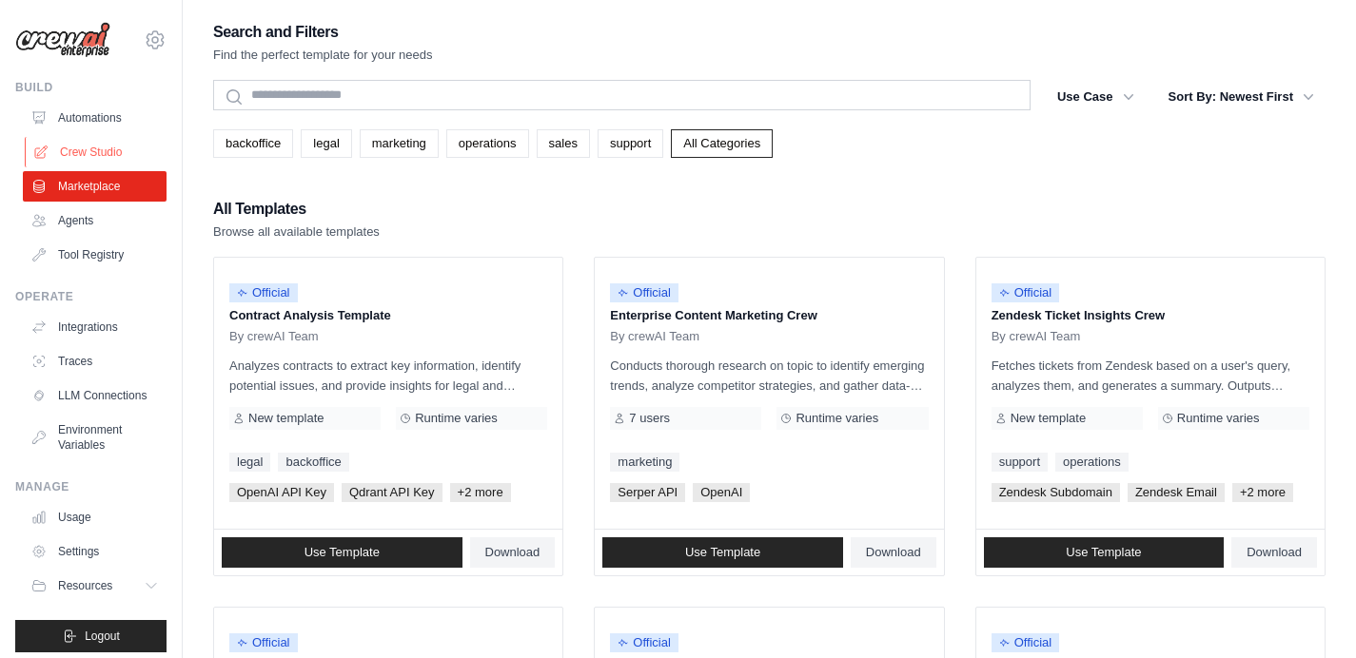
click at [94, 153] on link "Crew Studio" at bounding box center [97, 152] width 144 height 30
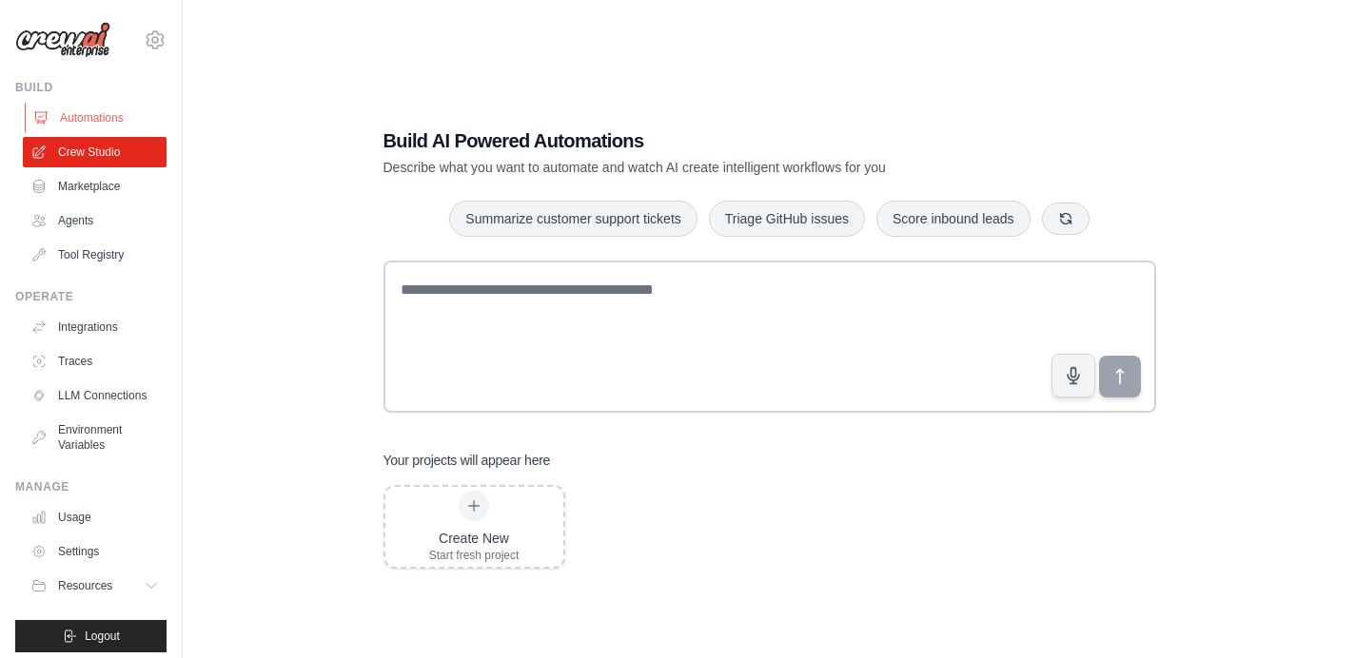
click at [78, 115] on link "Automations" at bounding box center [97, 118] width 144 height 30
